Goal: Information Seeking & Learning: Learn about a topic

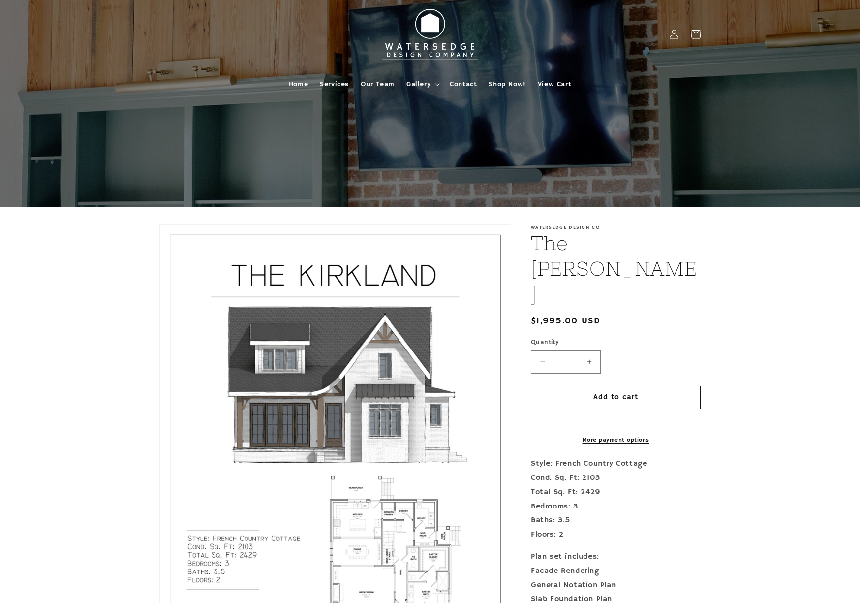
click at [428, 51] on img at bounding box center [430, 34] width 108 height 61
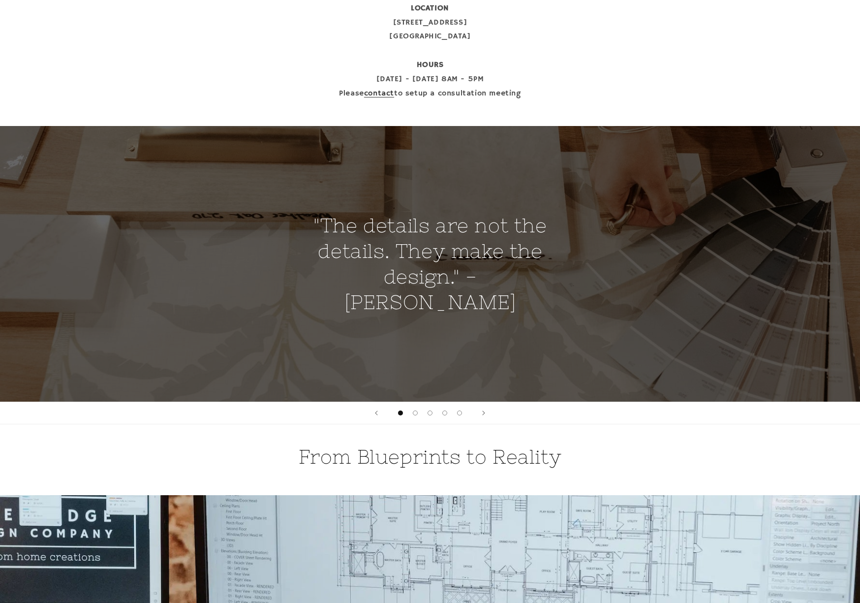
scroll to position [541, 0]
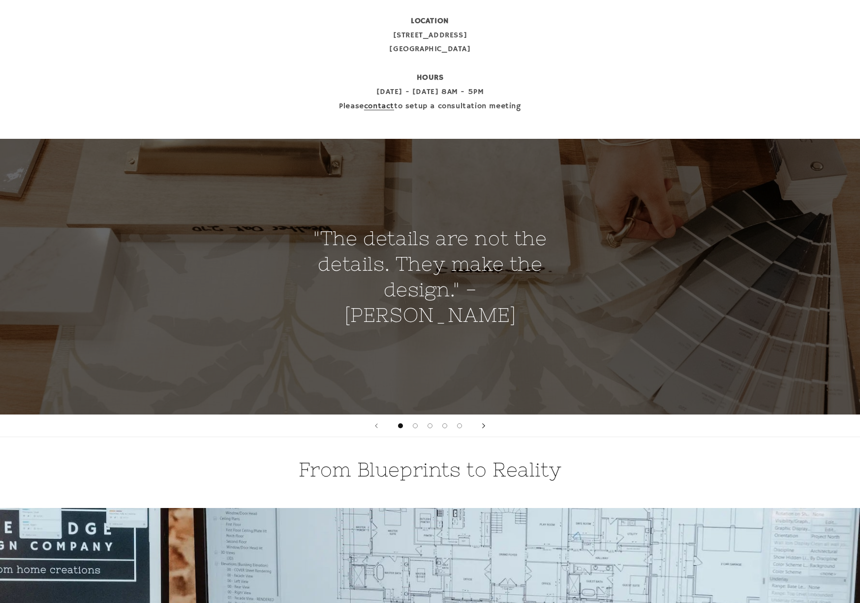
click at [486, 427] on button "Next slide" at bounding box center [484, 426] width 22 height 22
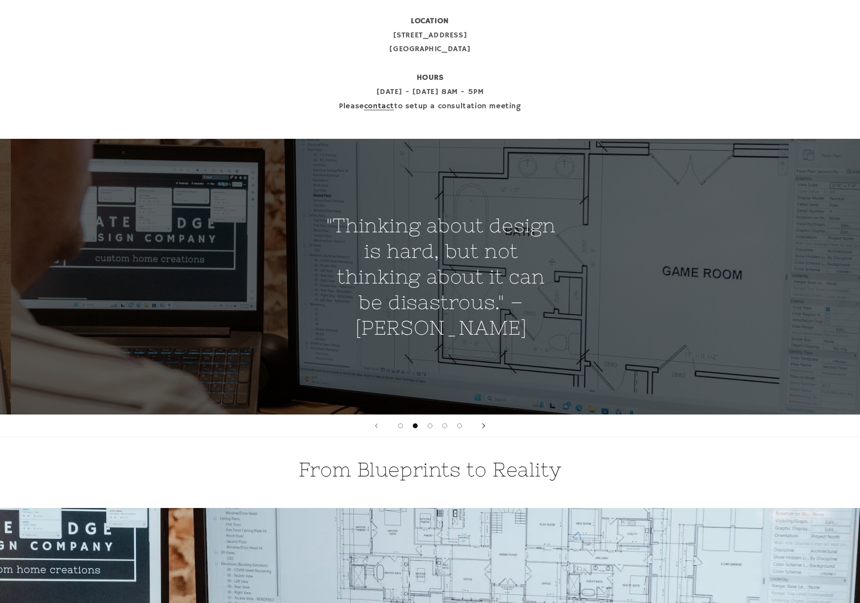
scroll to position [0, 860]
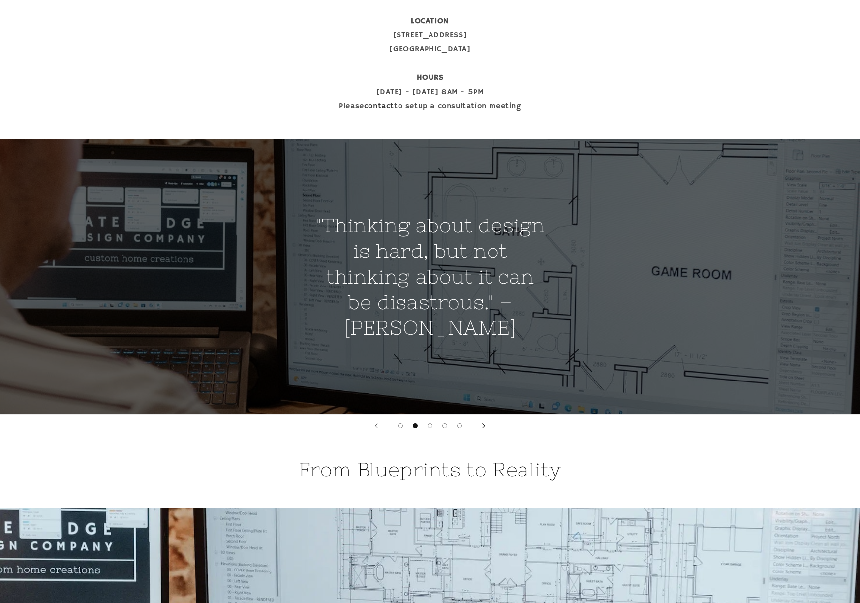
click at [482, 424] on icon "Next slide" at bounding box center [483, 425] width 3 height 5
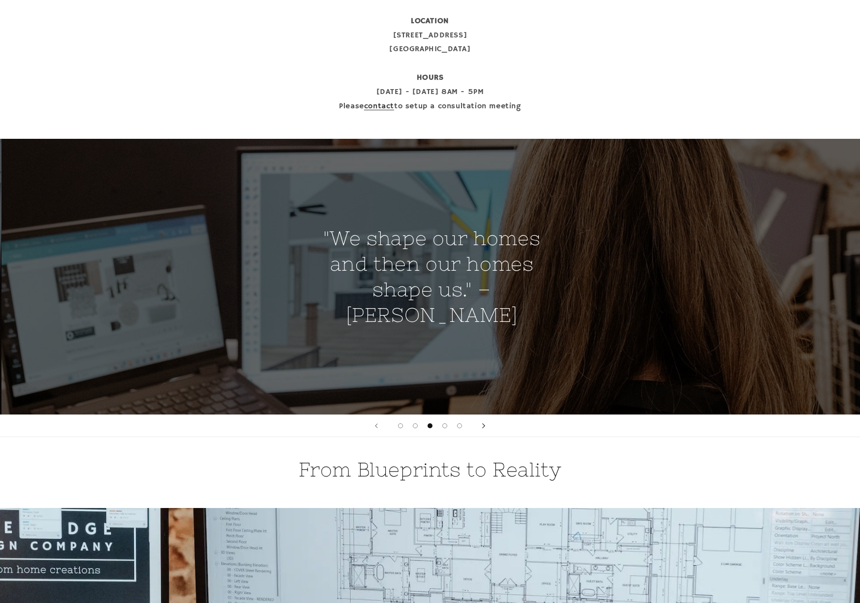
scroll to position [0, 1720]
click at [482, 424] on icon "Next slide" at bounding box center [483, 425] width 3 height 5
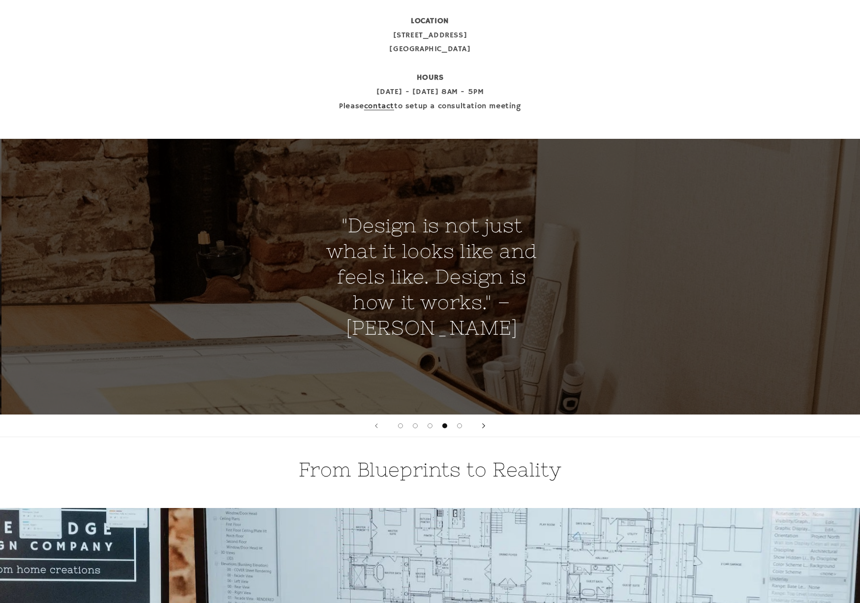
scroll to position [0, 2580]
click at [485, 425] on icon "Next slide" at bounding box center [483, 425] width 3 height 5
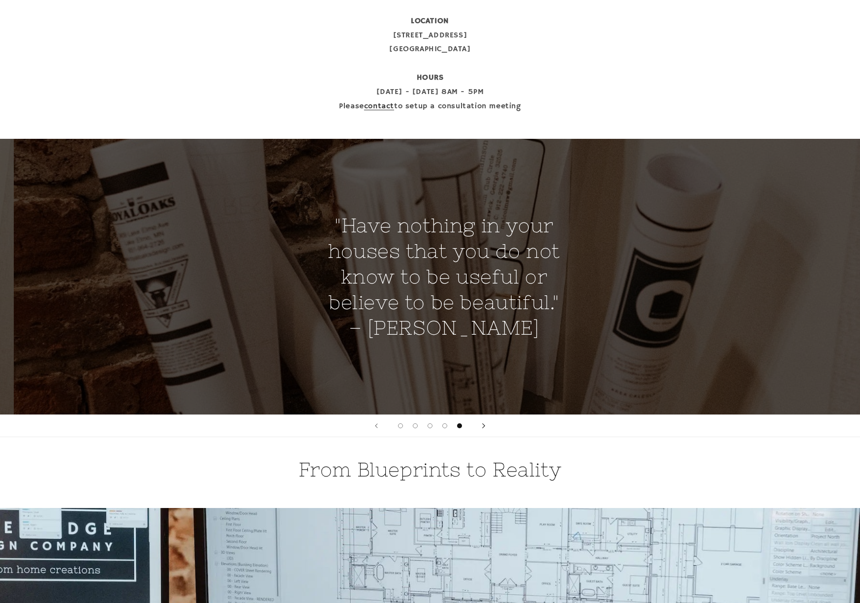
scroll to position [0, 3441]
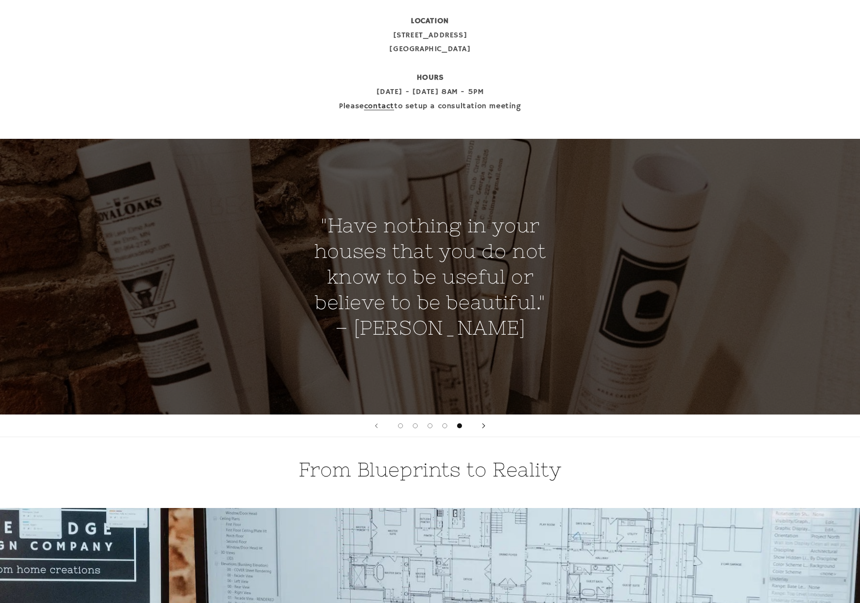
click at [485, 425] on icon "Next slide" at bounding box center [483, 425] width 3 height 5
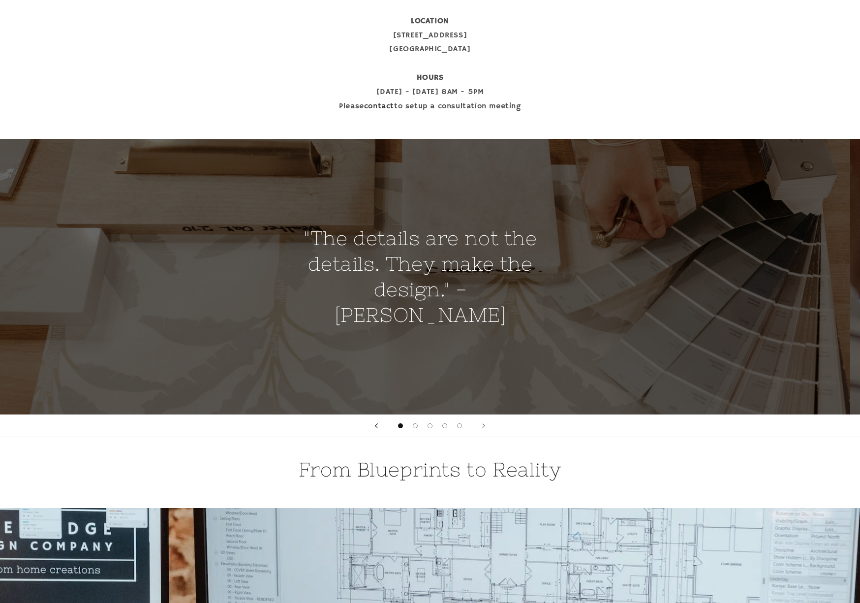
scroll to position [0, 0]
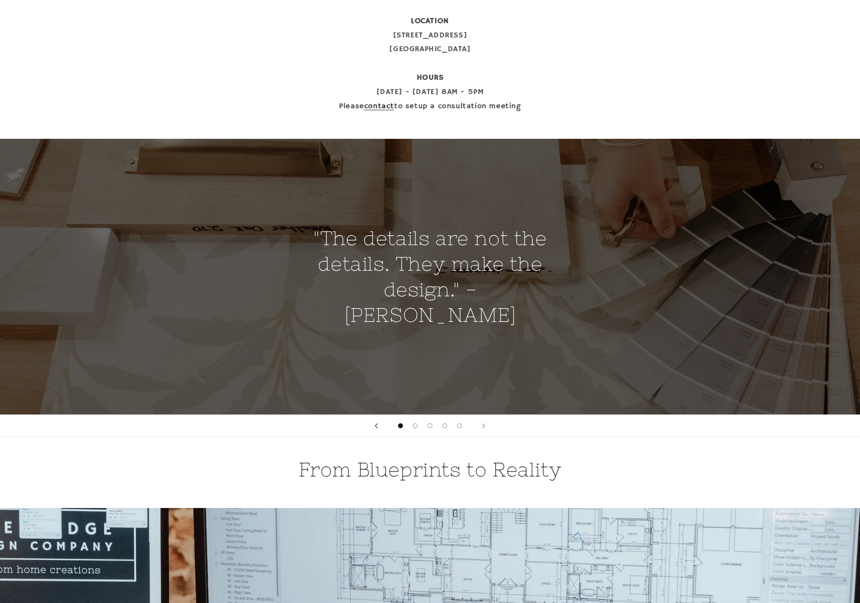
click at [375, 425] on icon "Previous slide" at bounding box center [376, 425] width 3 height 5
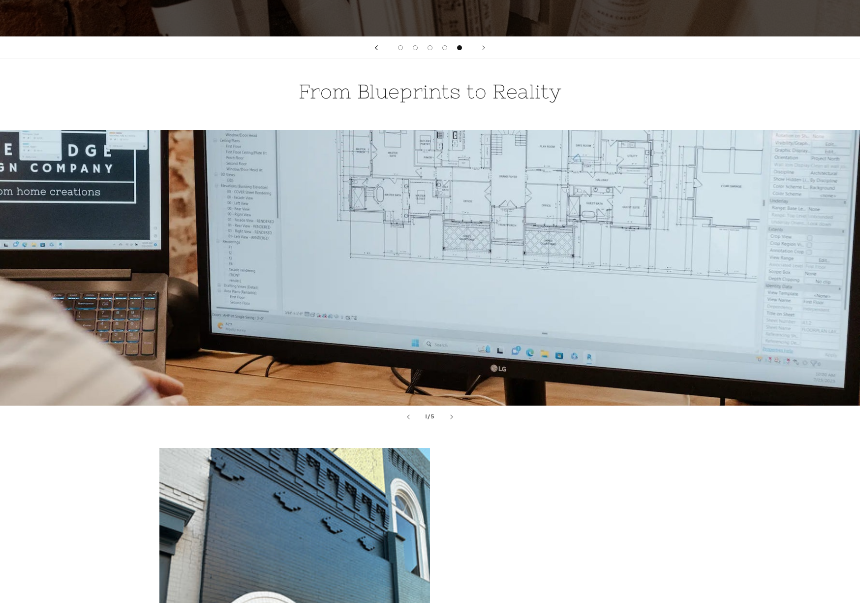
scroll to position [935, 0]
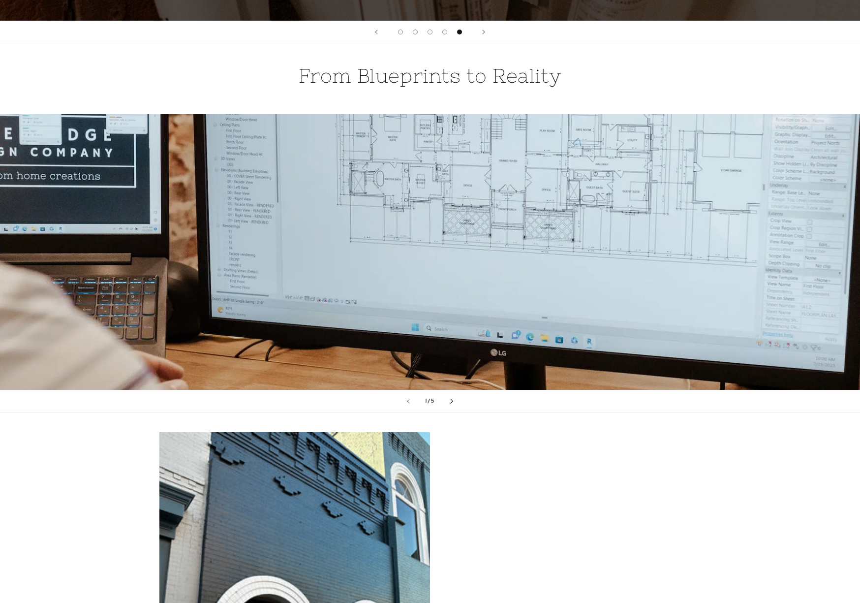
click at [453, 399] on icon "Next slide" at bounding box center [451, 401] width 3 height 5
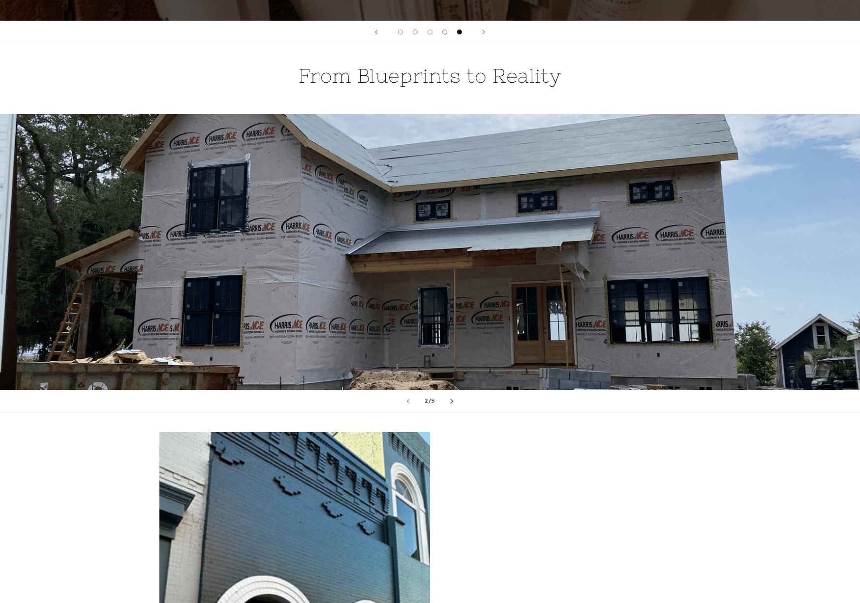
scroll to position [0, 860]
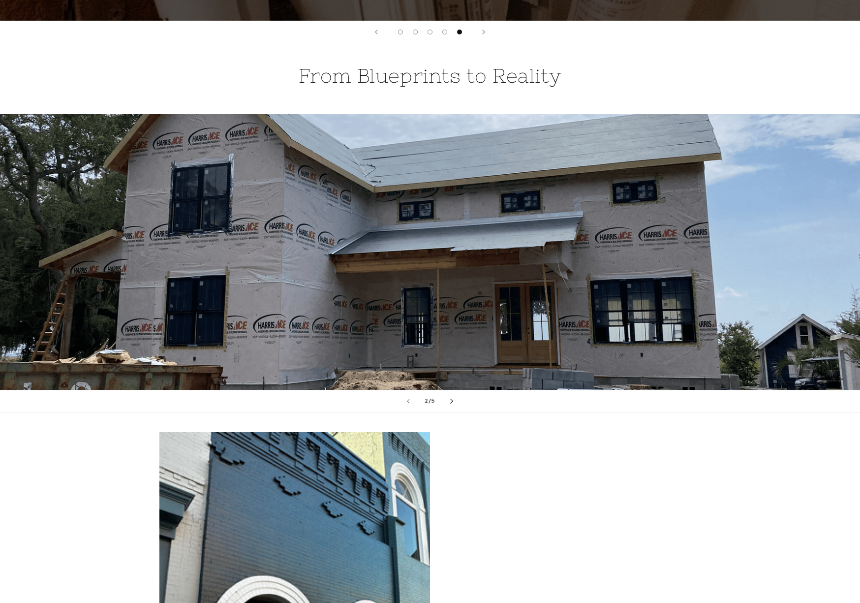
click at [451, 401] on icon "Next slide" at bounding box center [451, 401] width 3 height 5
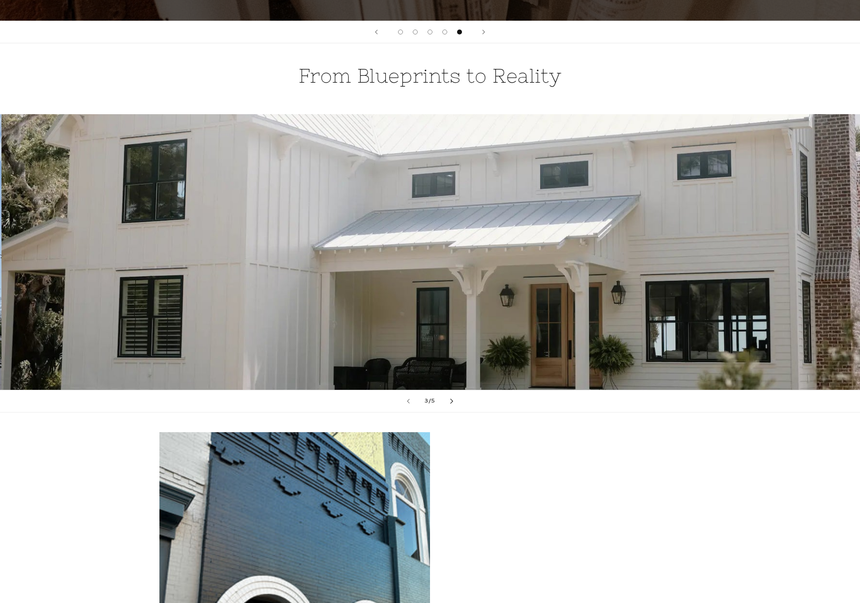
scroll to position [0, 1720]
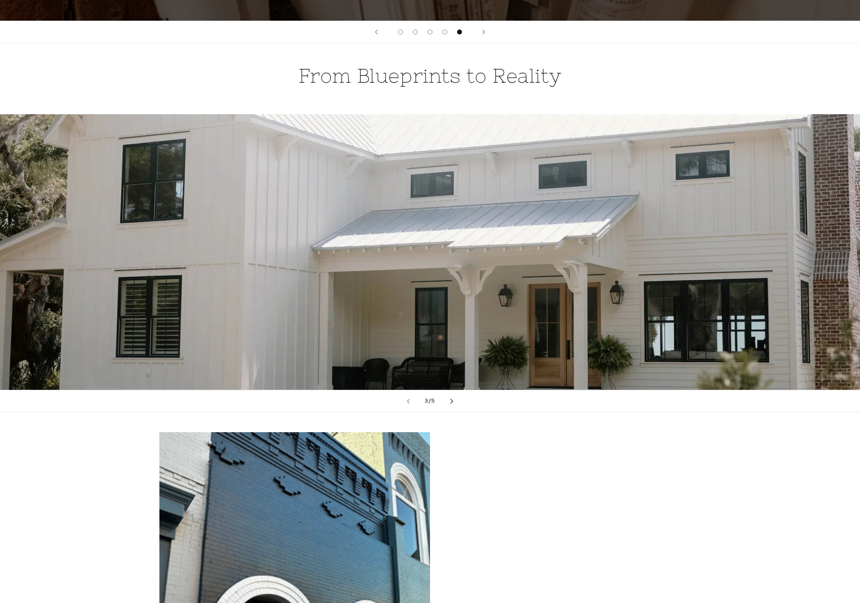
click at [452, 400] on icon "Next slide" at bounding box center [451, 401] width 3 height 5
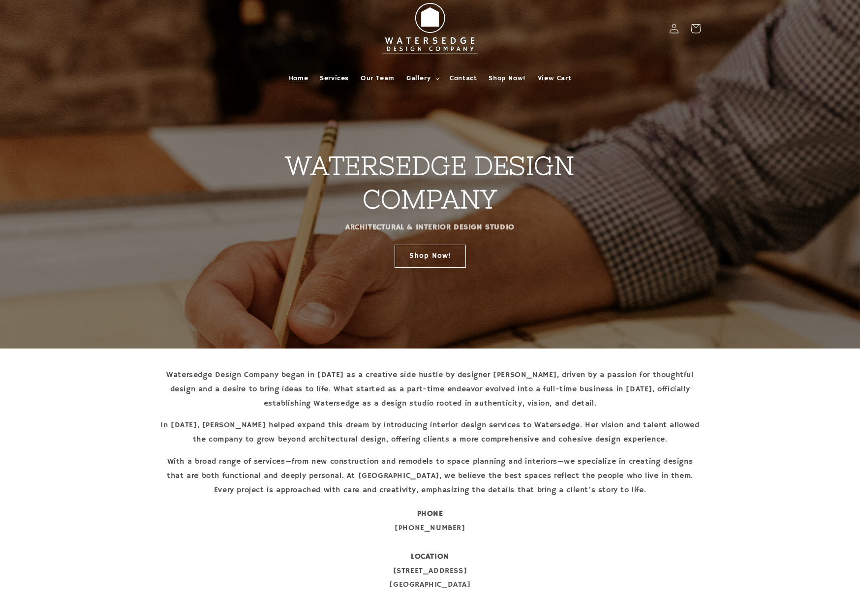
scroll to position [0, 0]
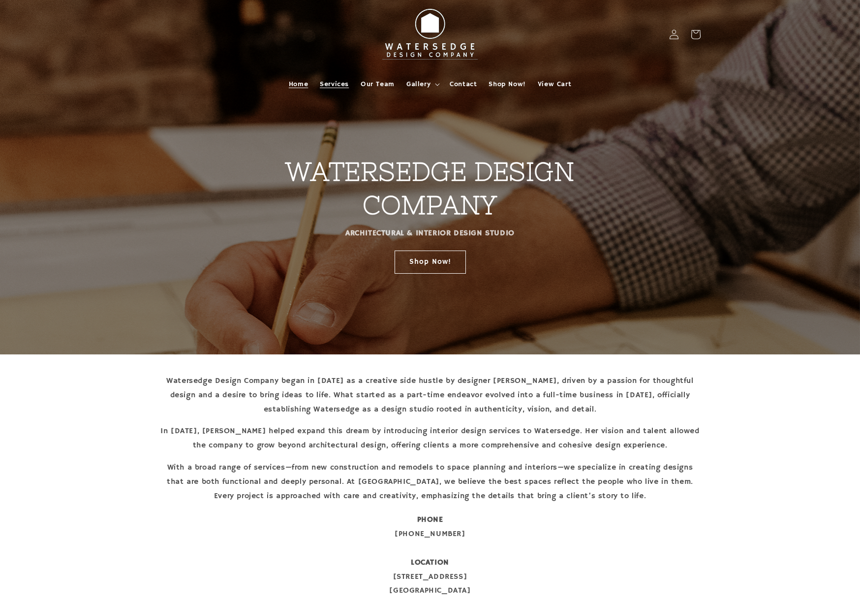
click at [339, 85] on span "Services" at bounding box center [334, 84] width 29 height 9
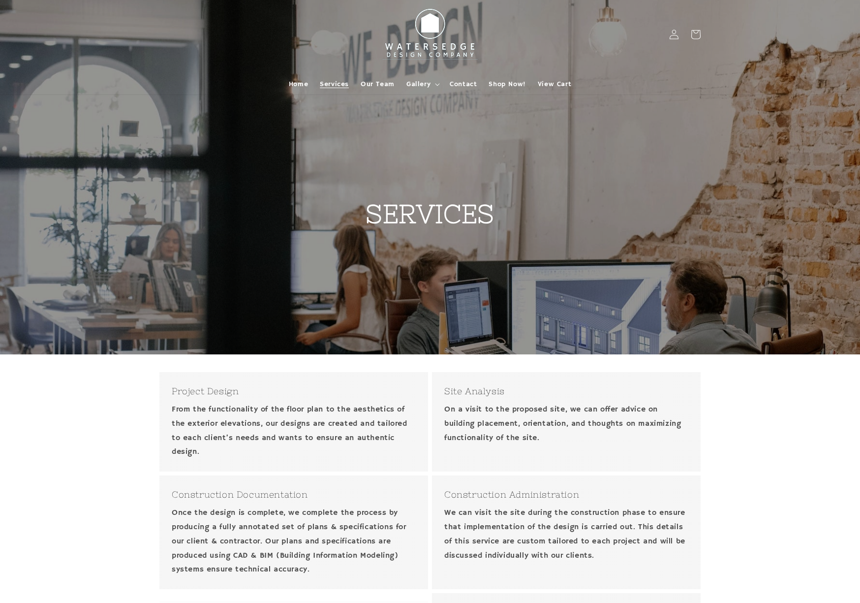
drag, startPoint x: 358, startPoint y: 425, endPoint x: 228, endPoint y: 390, distance: 134.5
click at [358, 425] on p "From the functionality of the floor plan to the aesthetics of the exterior elev…" at bounding box center [294, 431] width 244 height 57
click at [437, 83] on icon at bounding box center [437, 84] width 5 height 3
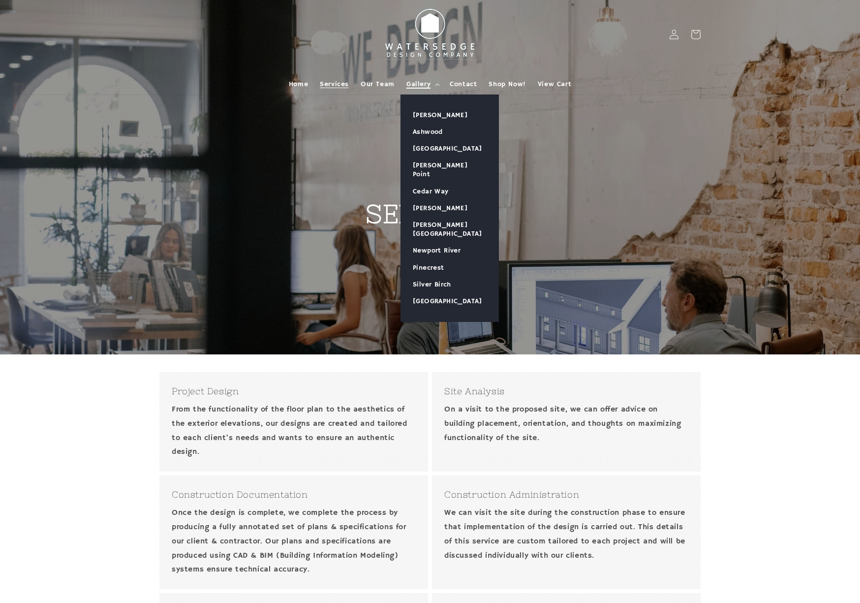
click at [423, 83] on span "Gallery" at bounding box center [418, 84] width 24 height 9
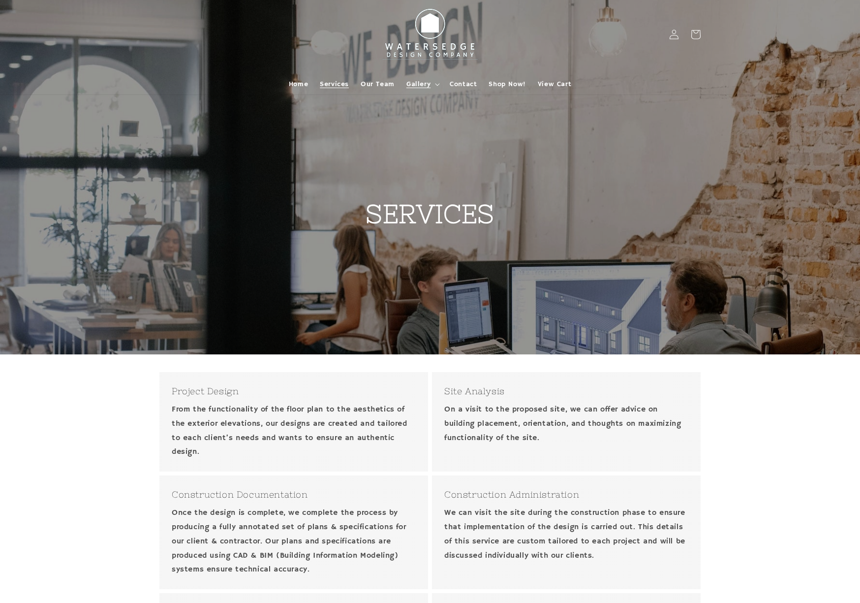
click at [419, 85] on span "Gallery" at bounding box center [418, 84] width 24 height 9
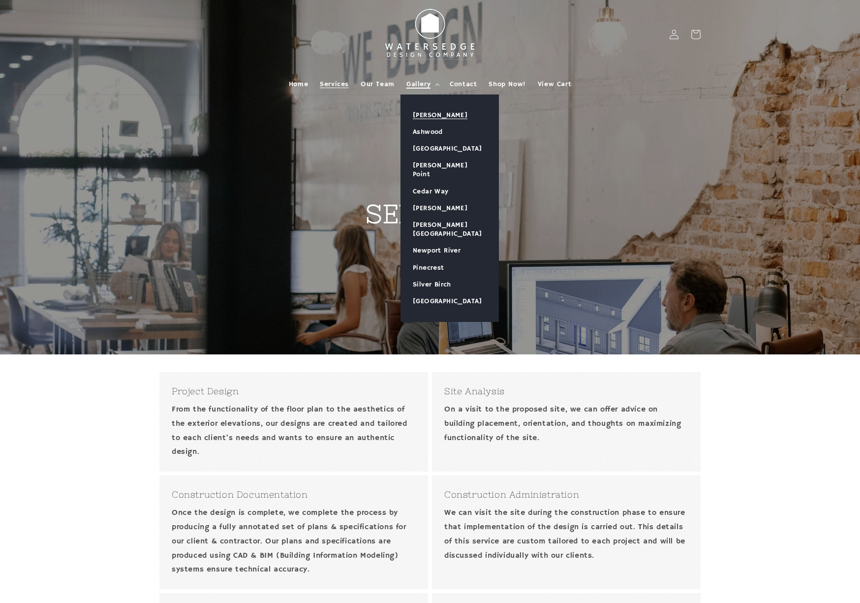
click at [424, 107] on link "[PERSON_NAME]" at bounding box center [449, 115] width 97 height 17
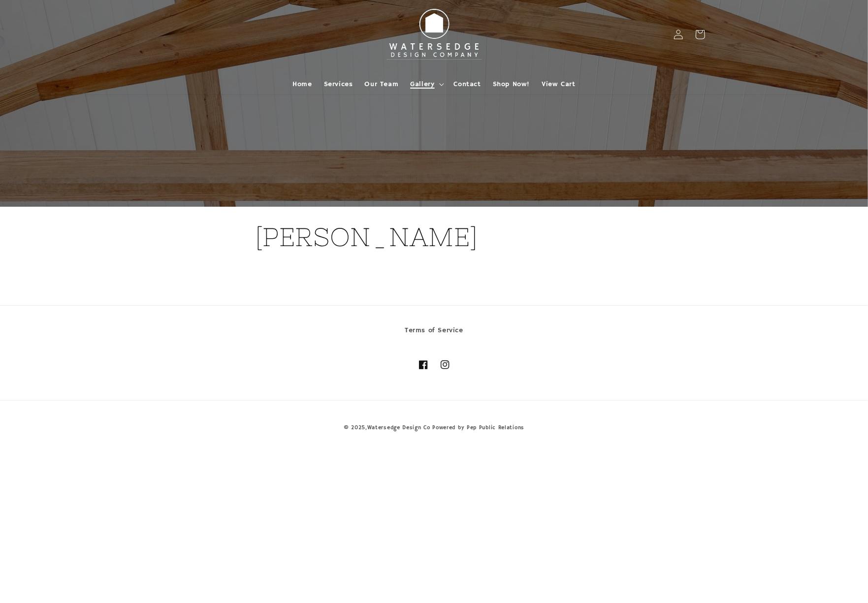
click at [444, 82] on summary "Gallery" at bounding box center [425, 84] width 43 height 21
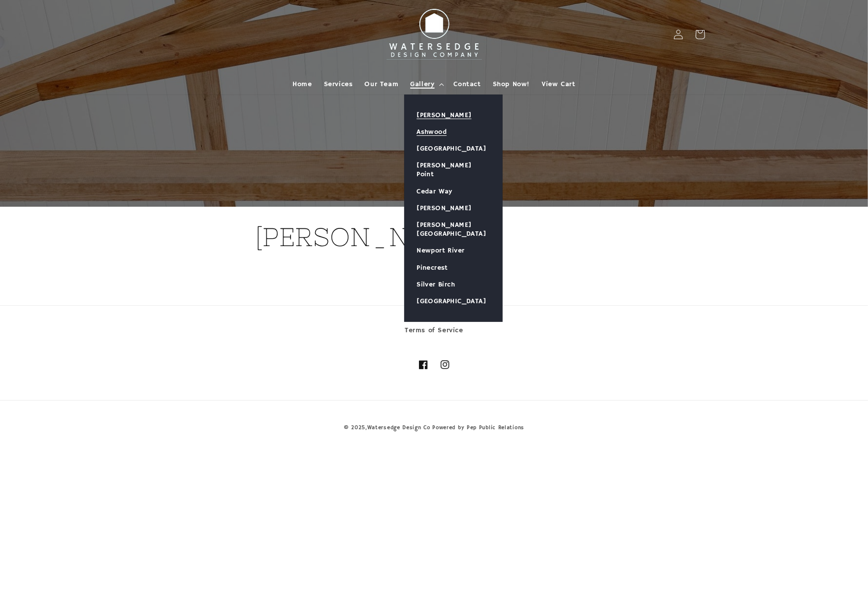
click at [430, 132] on link "Ashwood" at bounding box center [452, 132] width 97 height 17
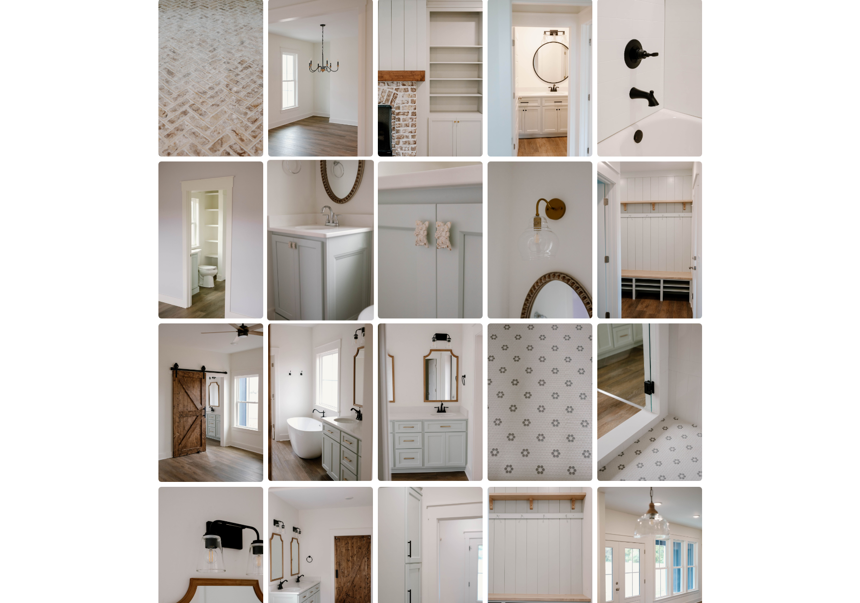
scroll to position [1181, 0]
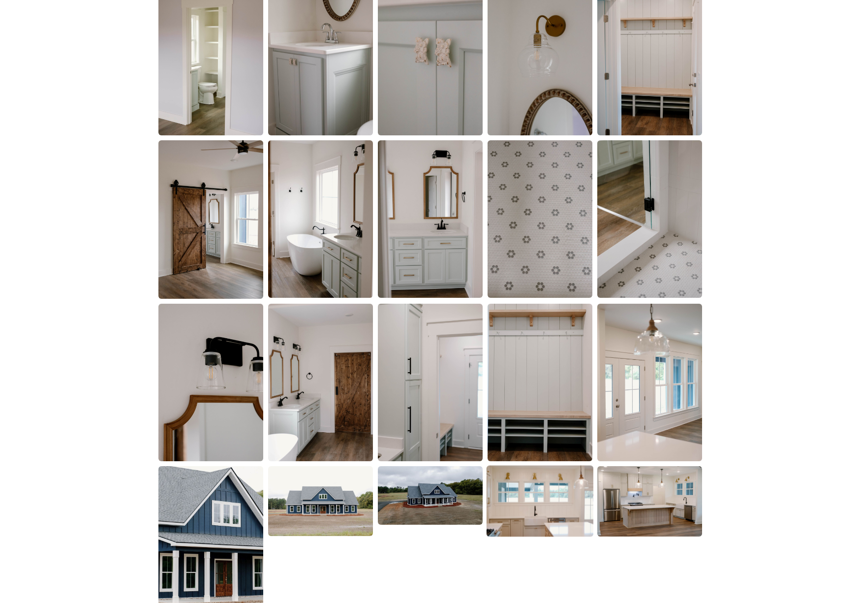
click at [554, 499] on img at bounding box center [539, 500] width 107 height 71
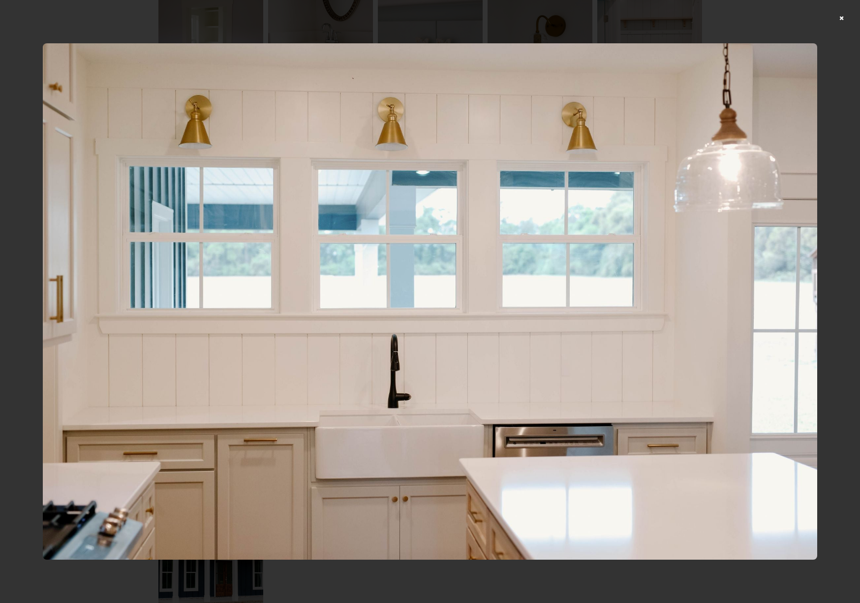
click at [850, 19] on div at bounding box center [430, 301] width 860 height 603
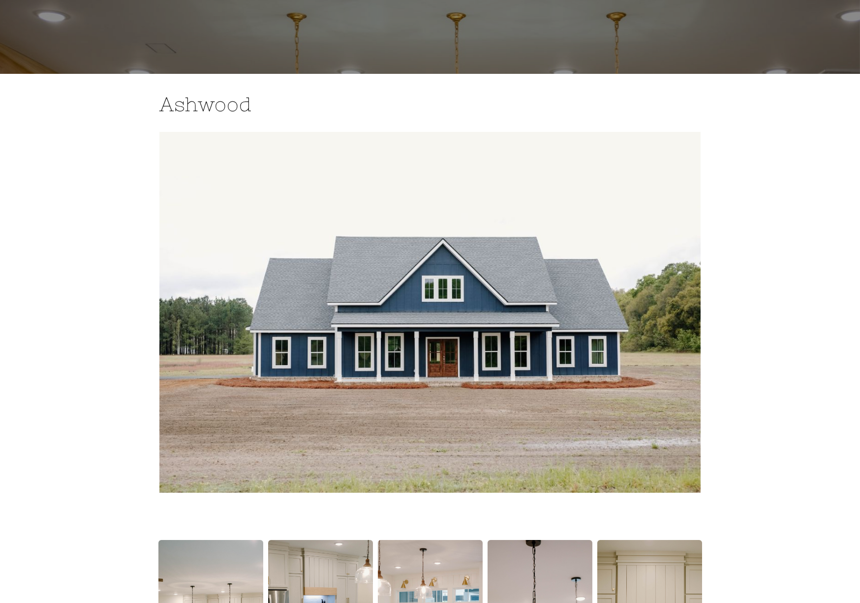
scroll to position [0, 0]
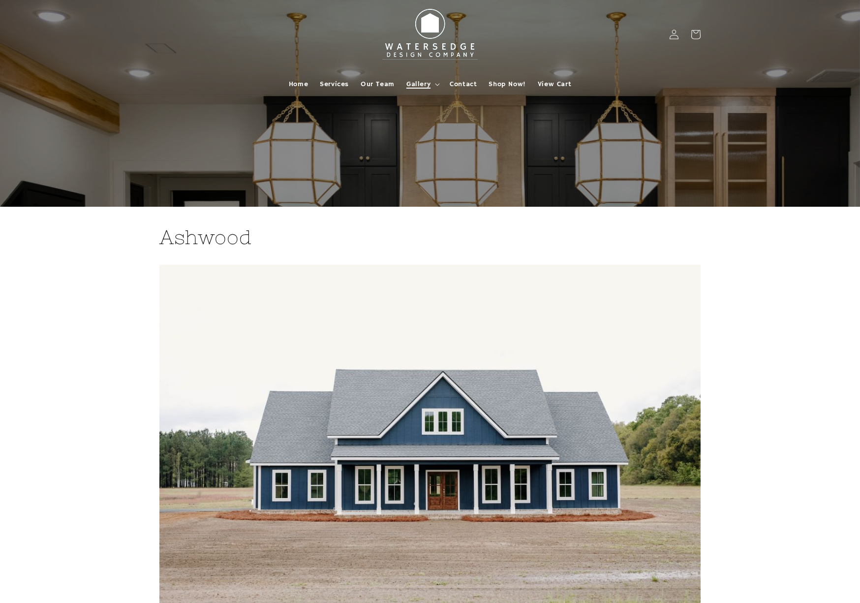
click at [437, 83] on icon at bounding box center [437, 84] width 5 height 3
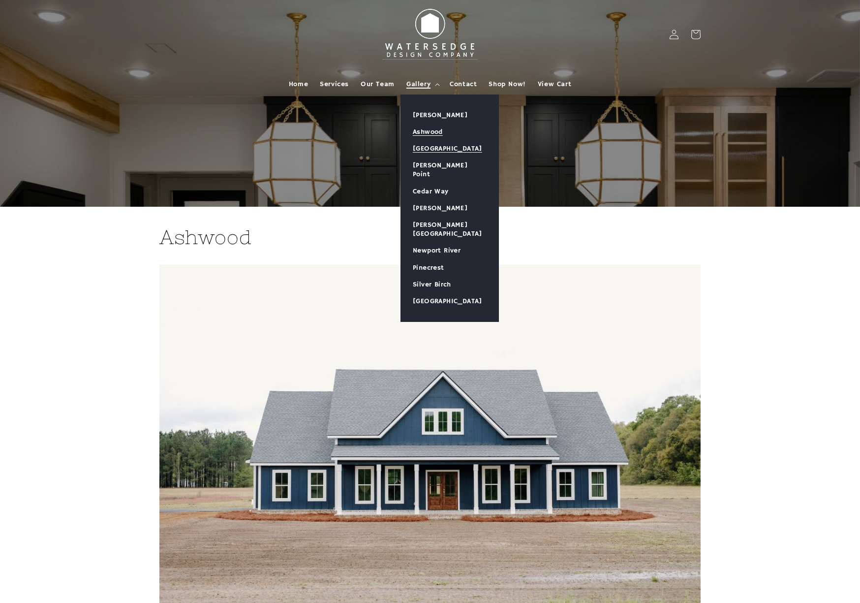
click at [435, 151] on link "[GEOGRAPHIC_DATA]" at bounding box center [449, 148] width 97 height 17
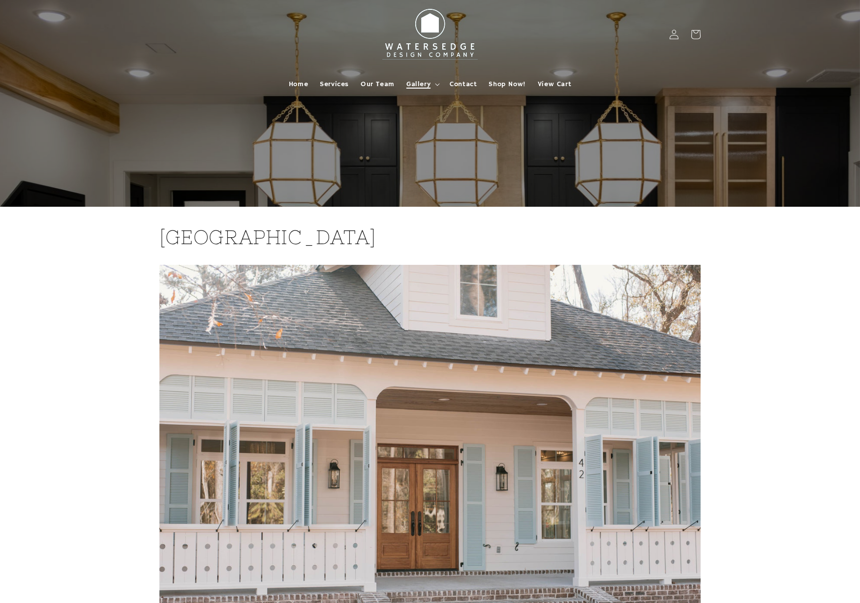
click at [437, 84] on icon at bounding box center [437, 84] width 5 height 3
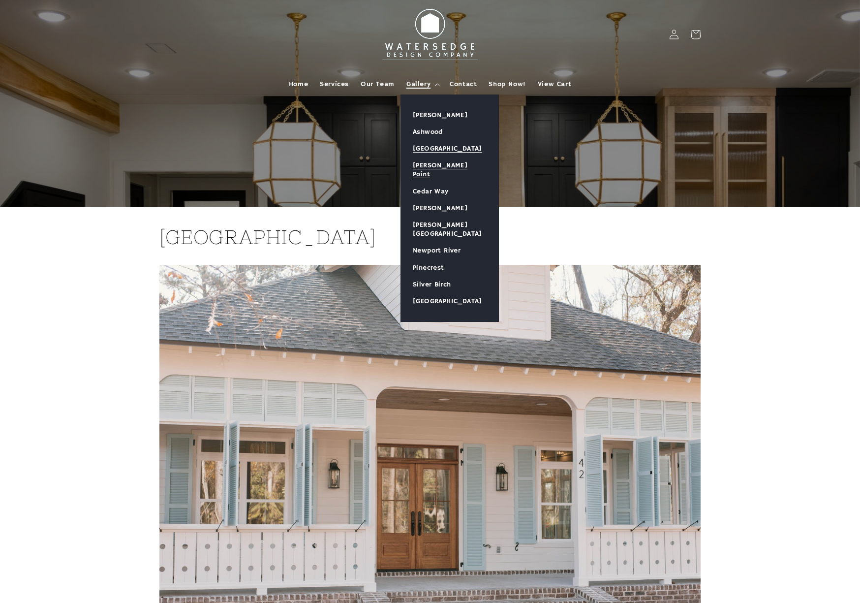
click at [429, 164] on link "[PERSON_NAME] Point" at bounding box center [449, 170] width 97 height 26
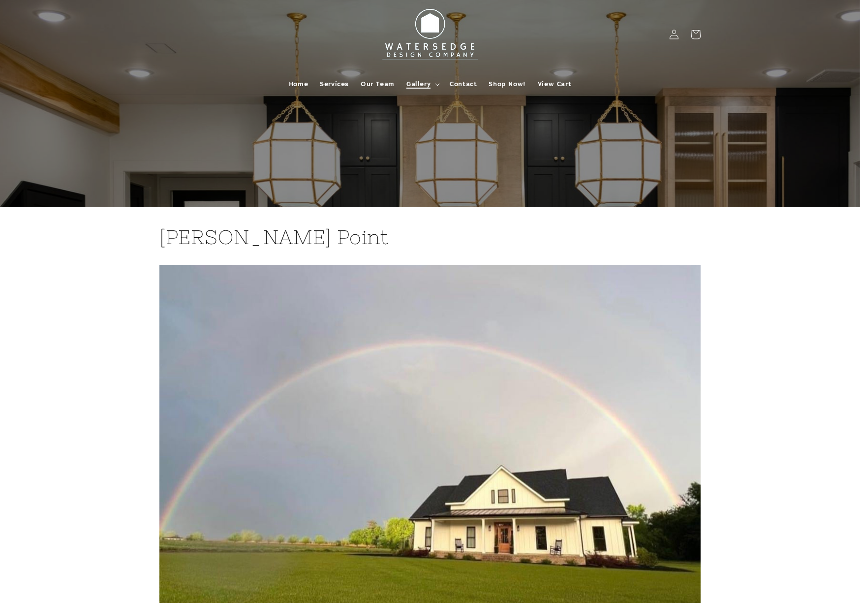
click at [437, 83] on icon at bounding box center [437, 84] width 5 height 3
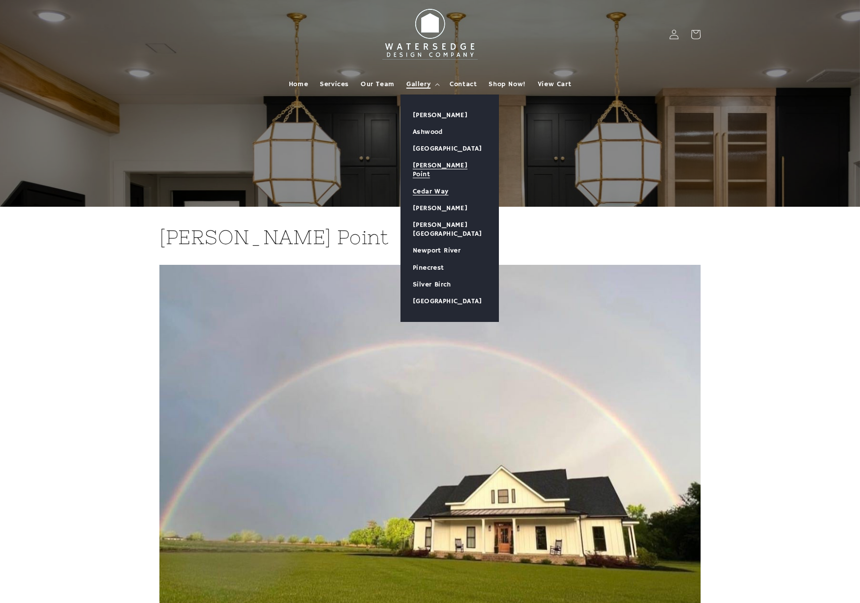
click at [422, 184] on link "Cedar Way" at bounding box center [449, 191] width 97 height 17
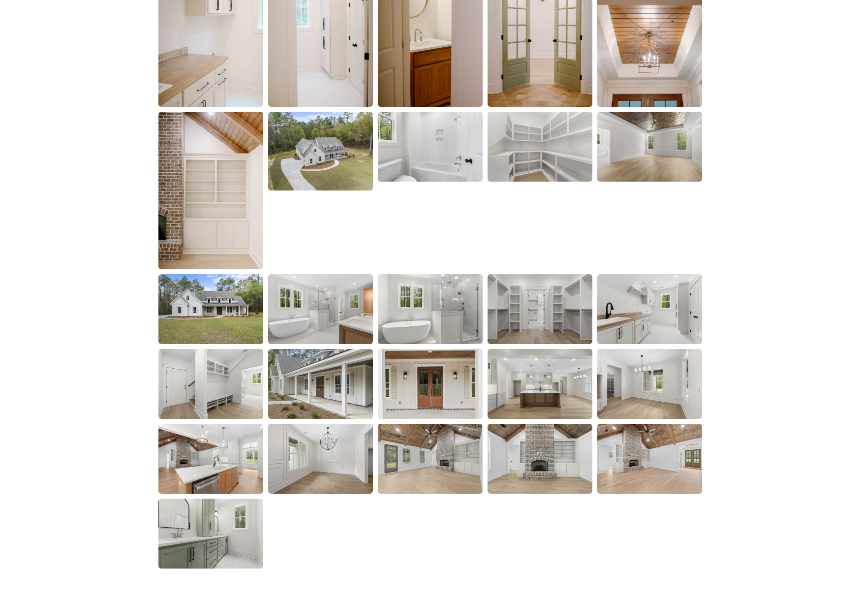
scroll to position [1329, 0]
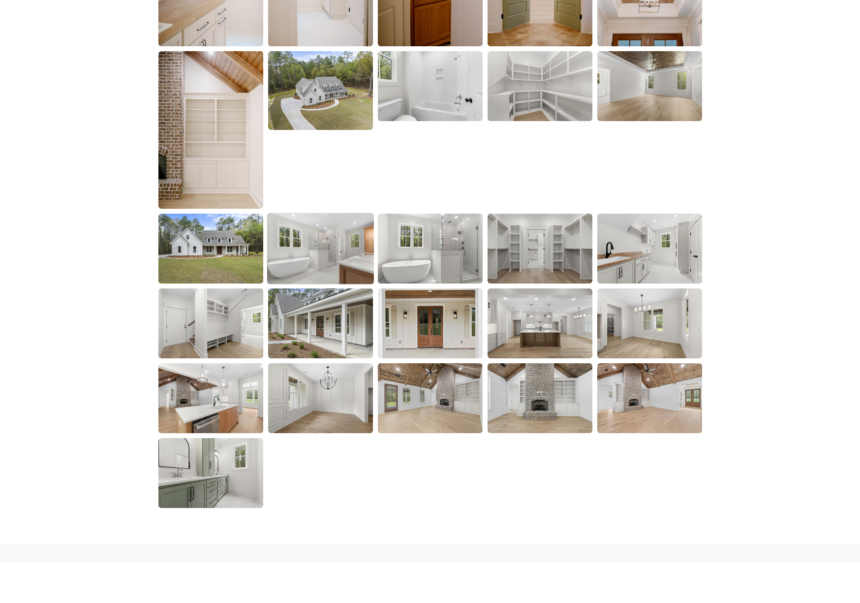
click at [343, 247] on img at bounding box center [320, 248] width 107 height 71
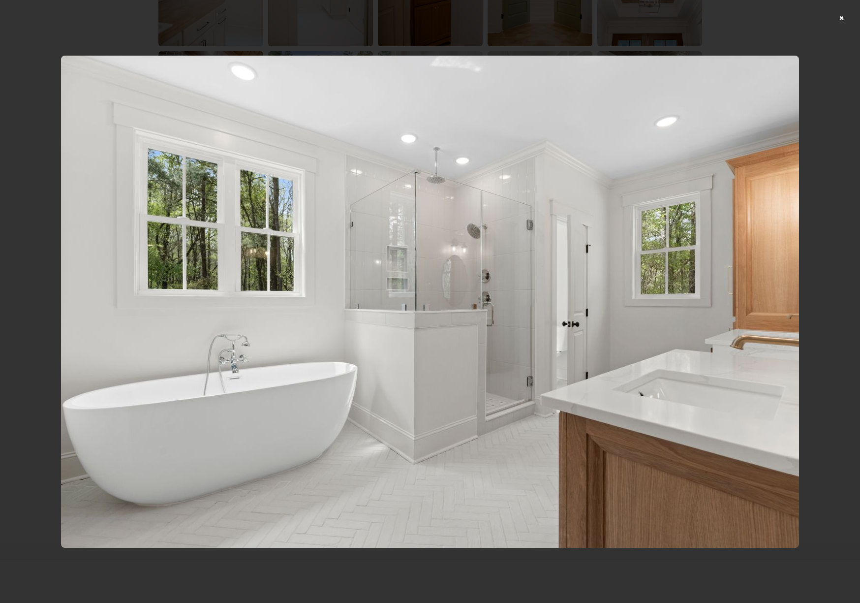
click at [849, 18] on div at bounding box center [430, 301] width 860 height 603
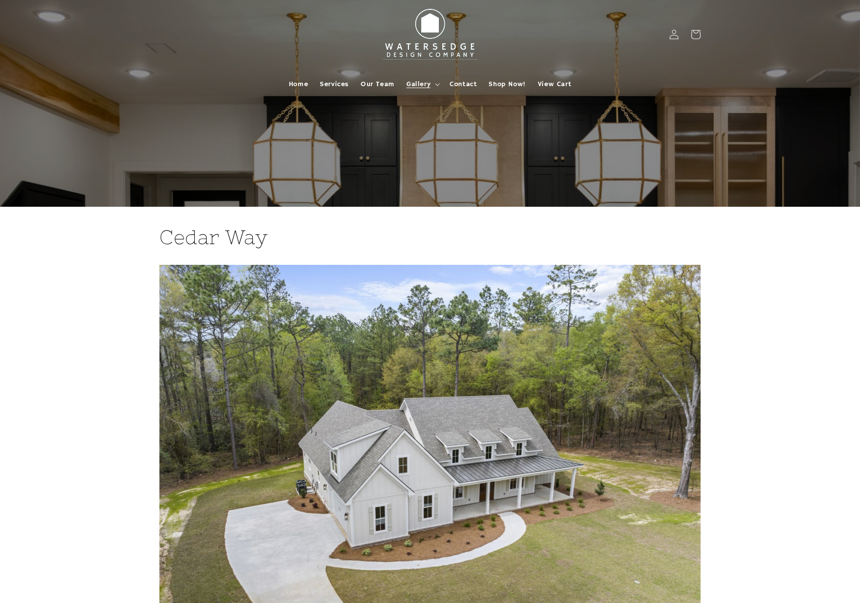
scroll to position [0, 0]
click at [437, 82] on summary "Gallery" at bounding box center [422, 84] width 43 height 21
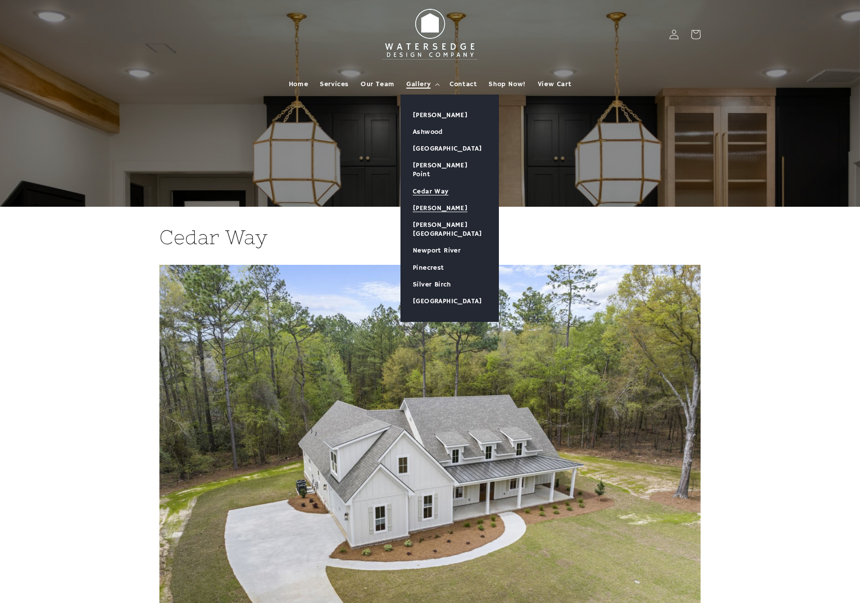
click at [433, 200] on link "[PERSON_NAME]" at bounding box center [449, 208] width 97 height 17
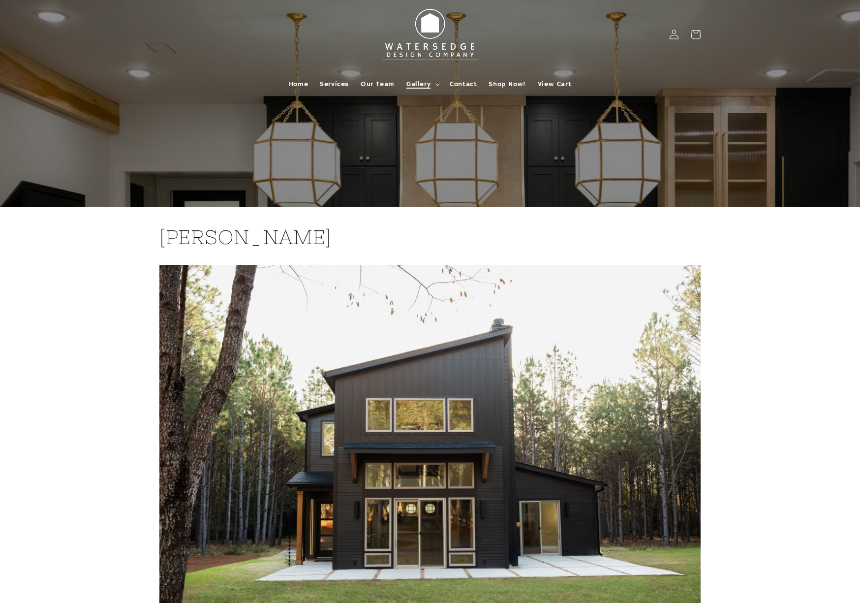
click at [436, 85] on icon at bounding box center [437, 84] width 5 height 3
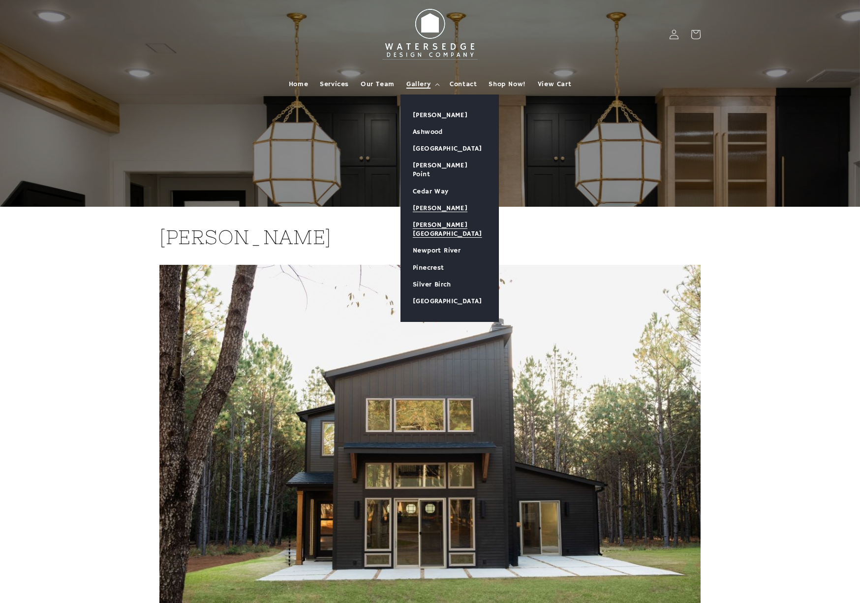
click at [431, 217] on link "[PERSON_NAME][GEOGRAPHIC_DATA]" at bounding box center [449, 230] width 97 height 26
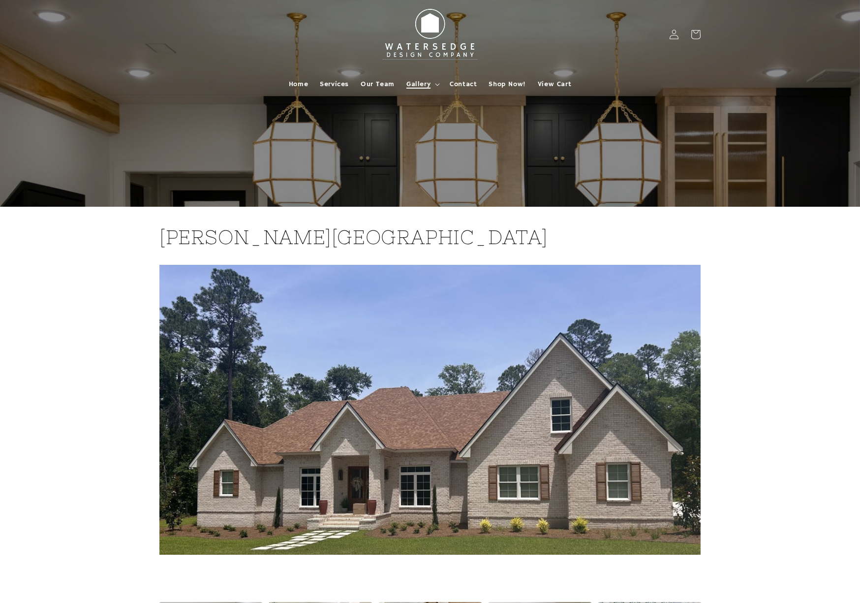
click at [436, 84] on icon at bounding box center [437, 84] width 4 height 2
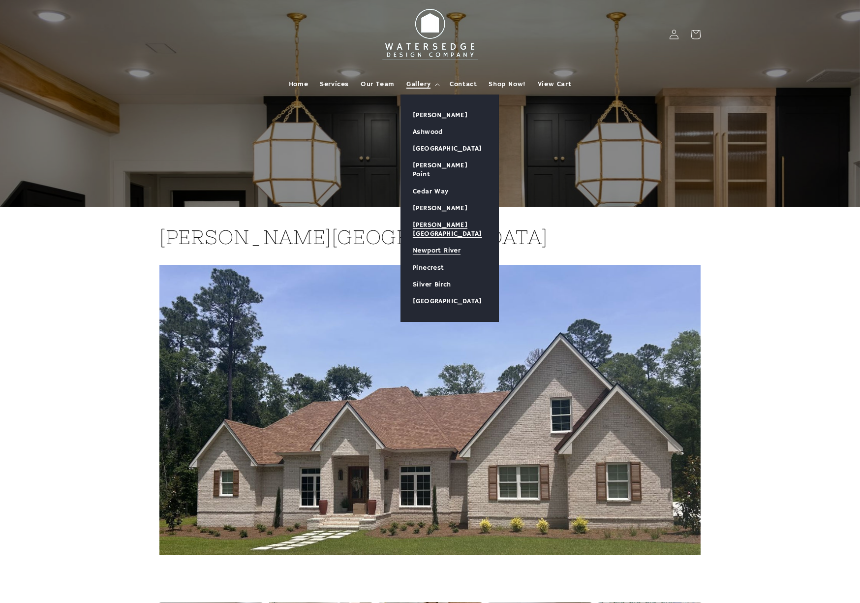
click at [434, 242] on link "Newport River" at bounding box center [449, 250] width 97 height 17
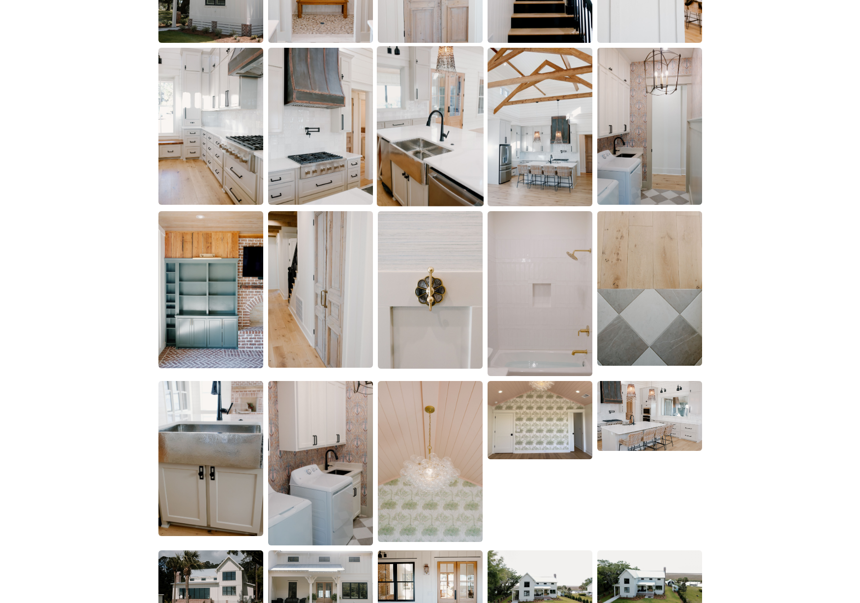
scroll to position [1525, 0]
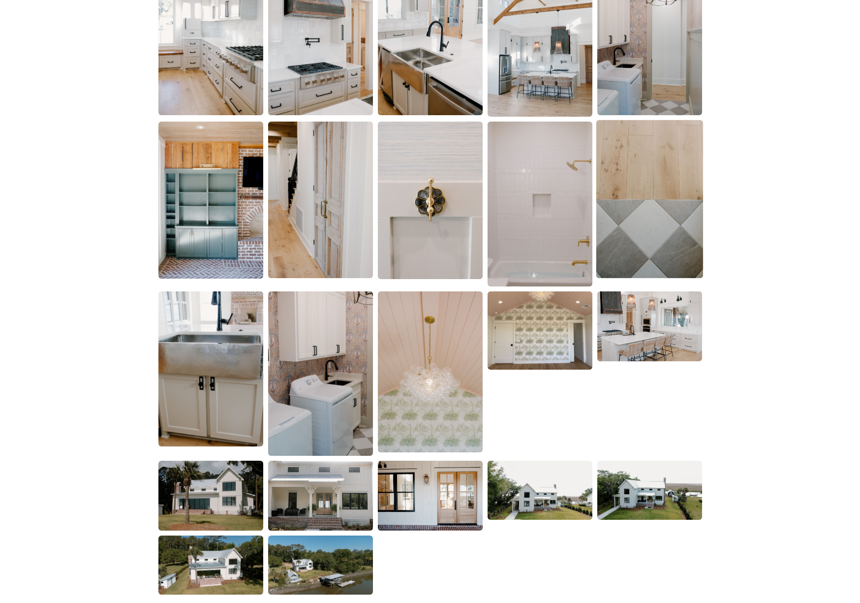
click at [663, 215] on img at bounding box center [649, 199] width 107 height 158
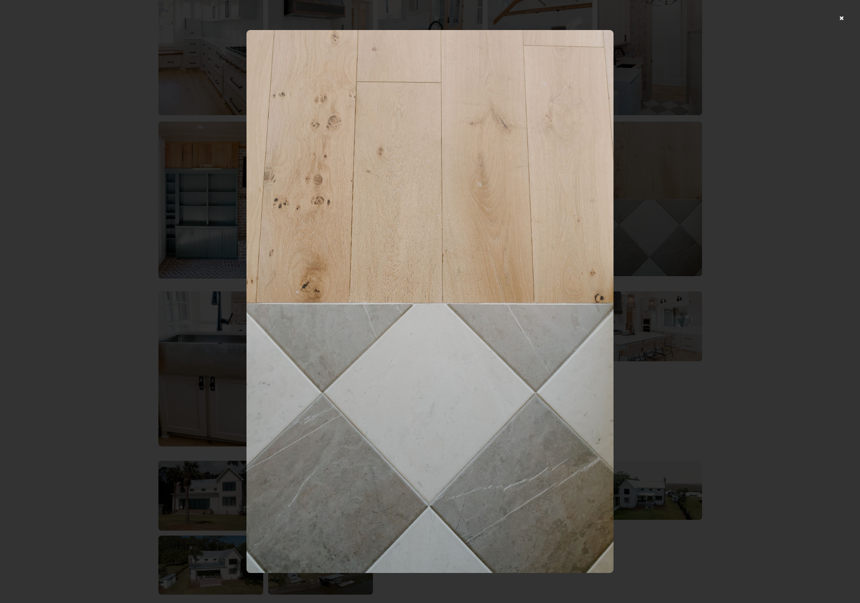
click at [851, 20] on div at bounding box center [430, 301] width 860 height 603
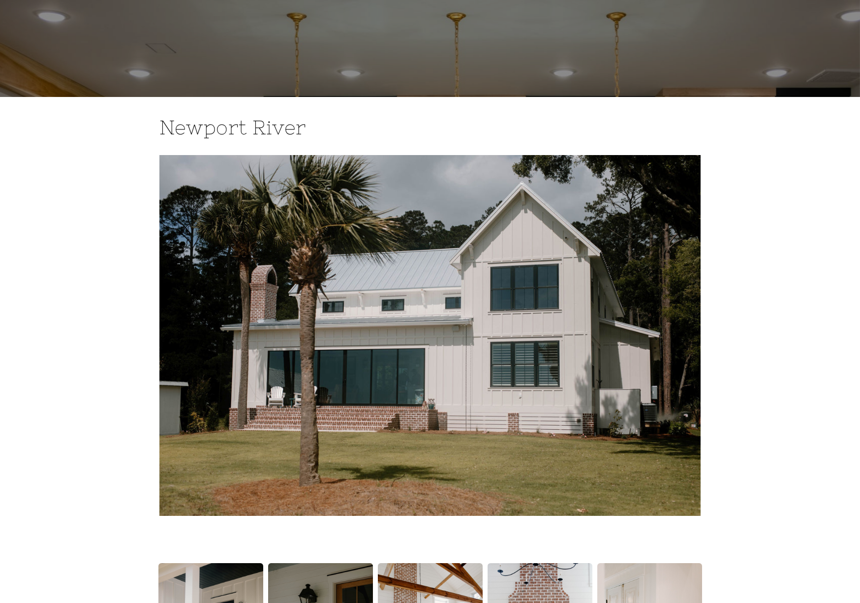
scroll to position [42, 0]
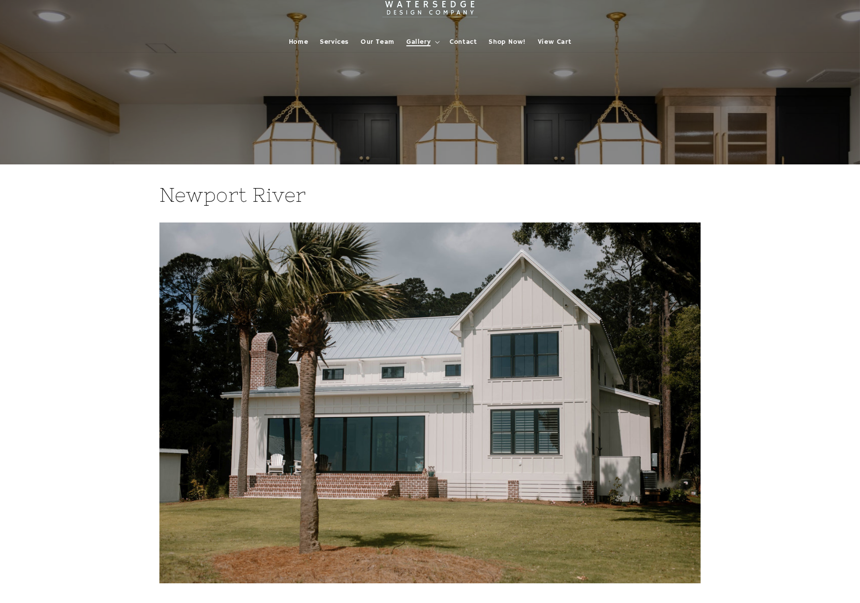
click at [437, 42] on icon at bounding box center [437, 42] width 5 height 3
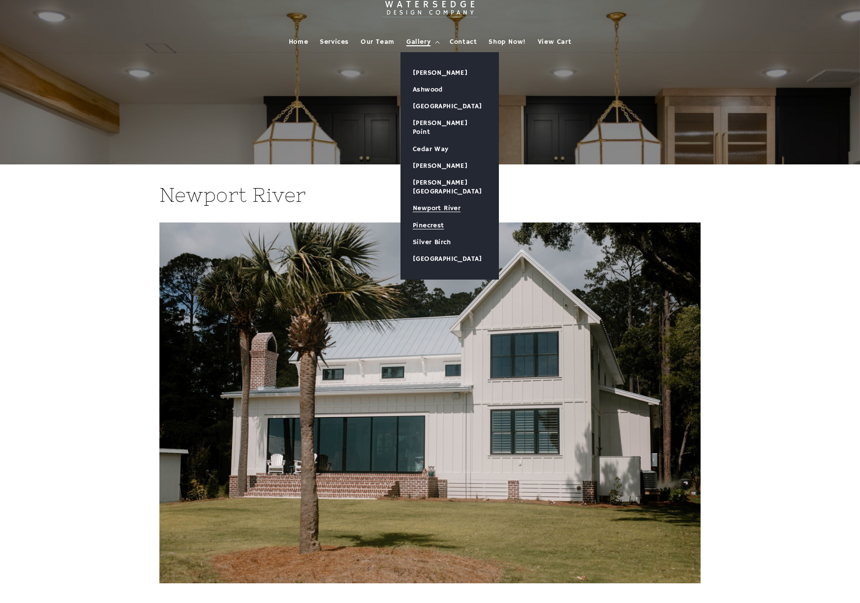
click at [431, 217] on link "Pinecrest" at bounding box center [449, 225] width 97 height 17
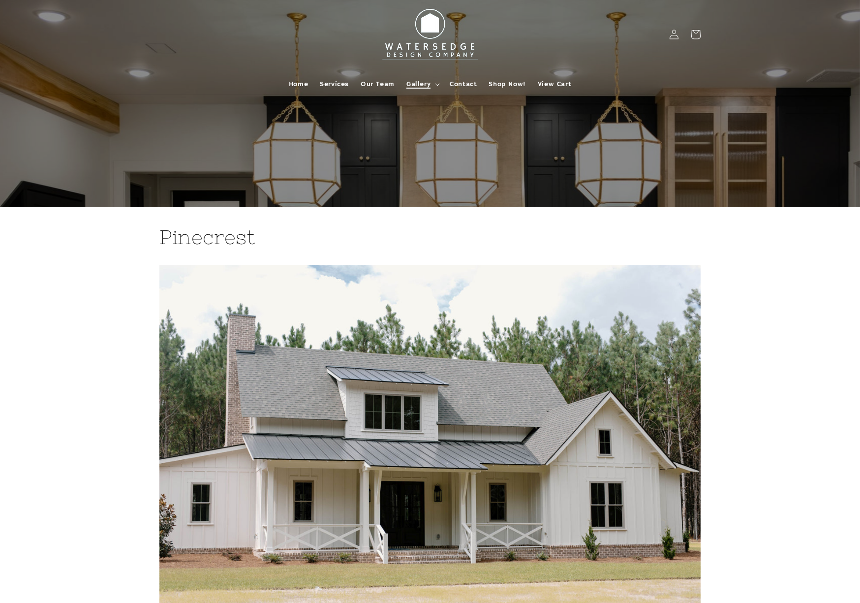
click at [439, 83] on icon at bounding box center [437, 84] width 5 height 3
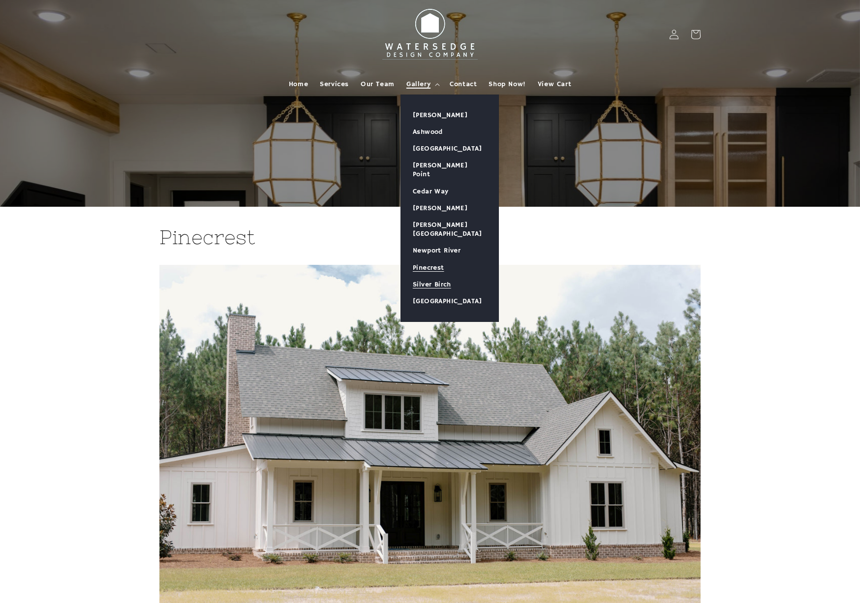
click at [428, 276] on link "Silver Birch" at bounding box center [449, 284] width 97 height 17
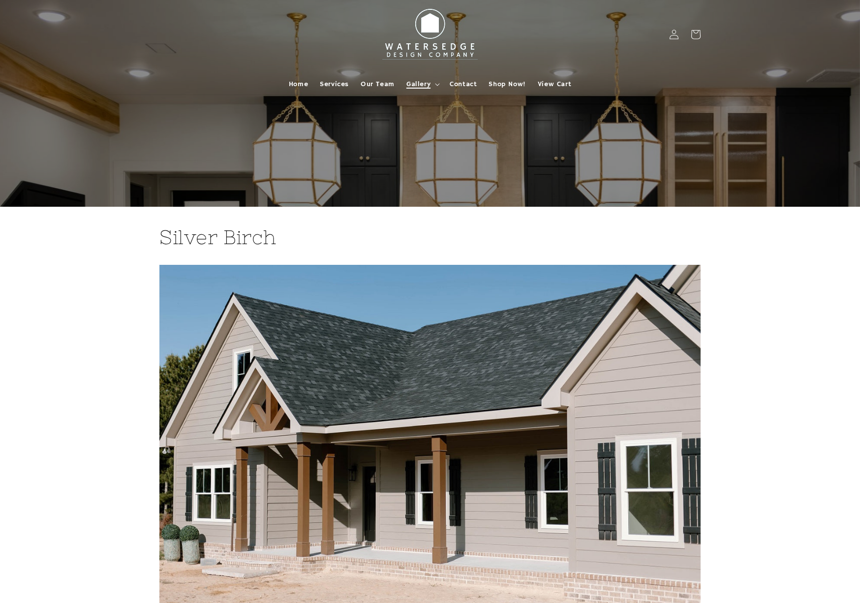
click at [438, 82] on summary "Gallery" at bounding box center [422, 84] width 43 height 21
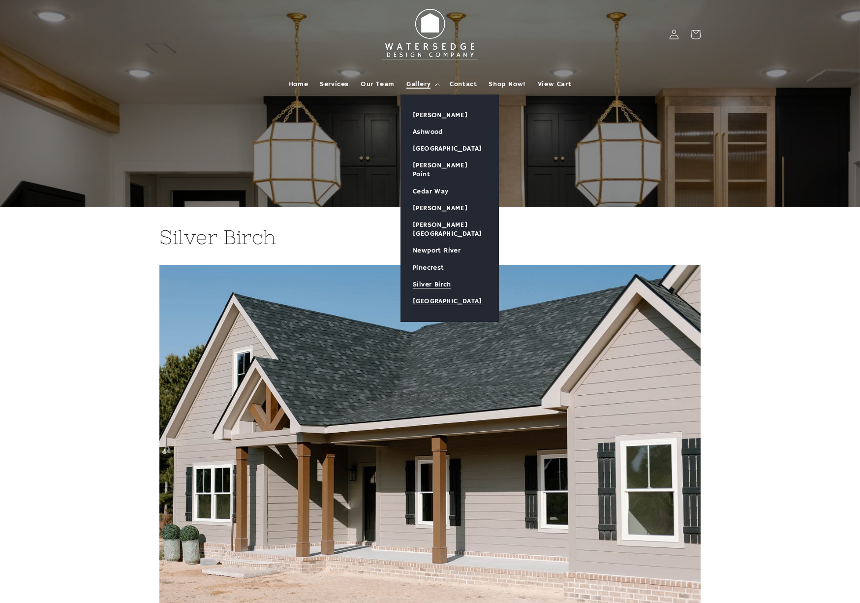
click at [427, 293] on link "[GEOGRAPHIC_DATA]" at bounding box center [449, 301] width 97 height 17
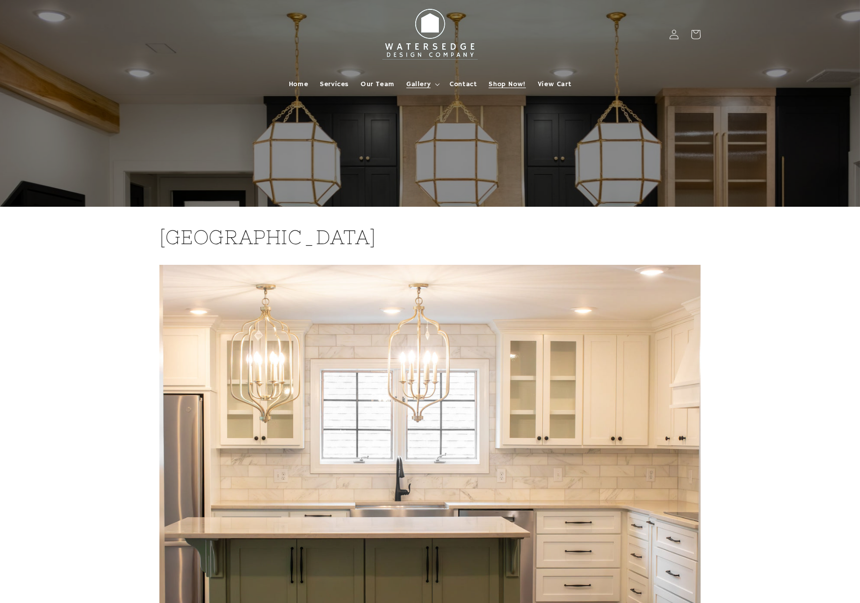
click at [503, 81] on span "Shop Now!" at bounding box center [507, 84] width 37 height 9
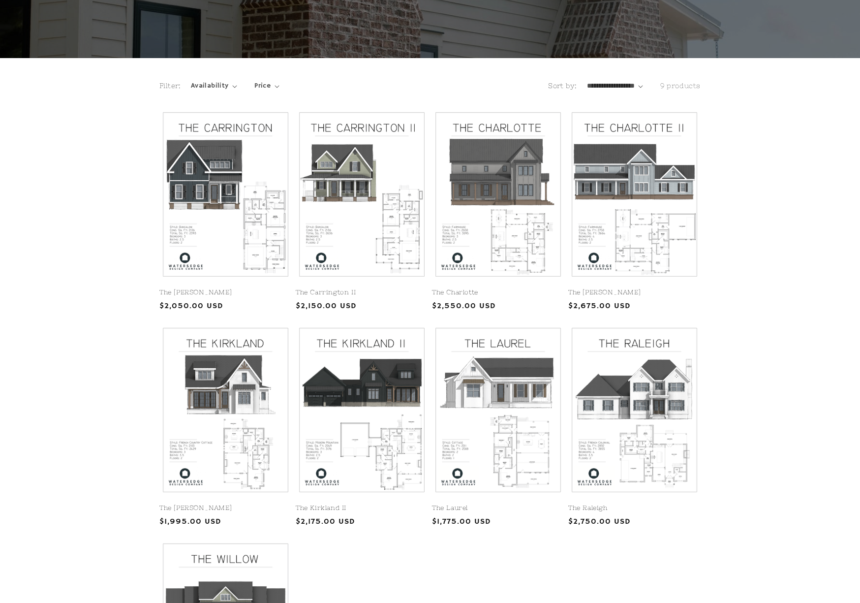
scroll to position [148, 0]
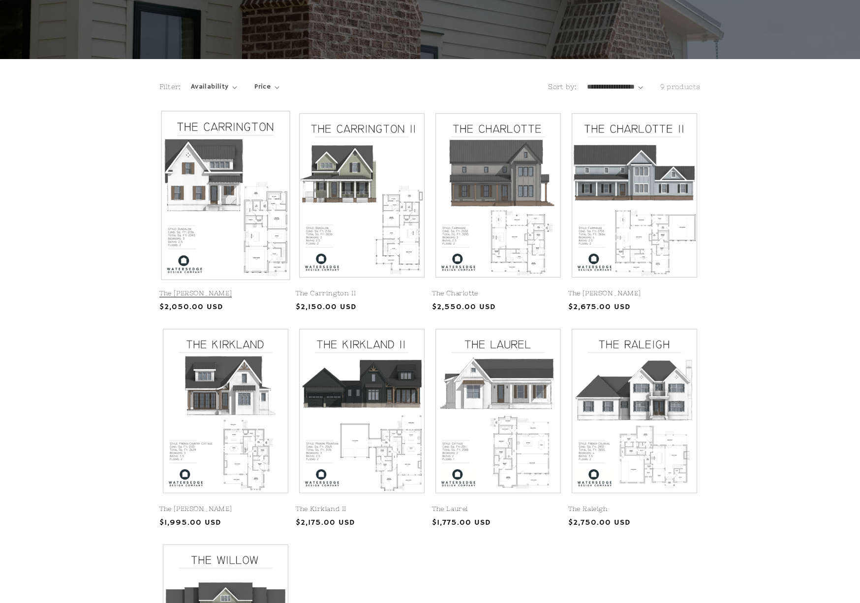
click at [233, 289] on link "The [PERSON_NAME]" at bounding box center [225, 293] width 132 height 8
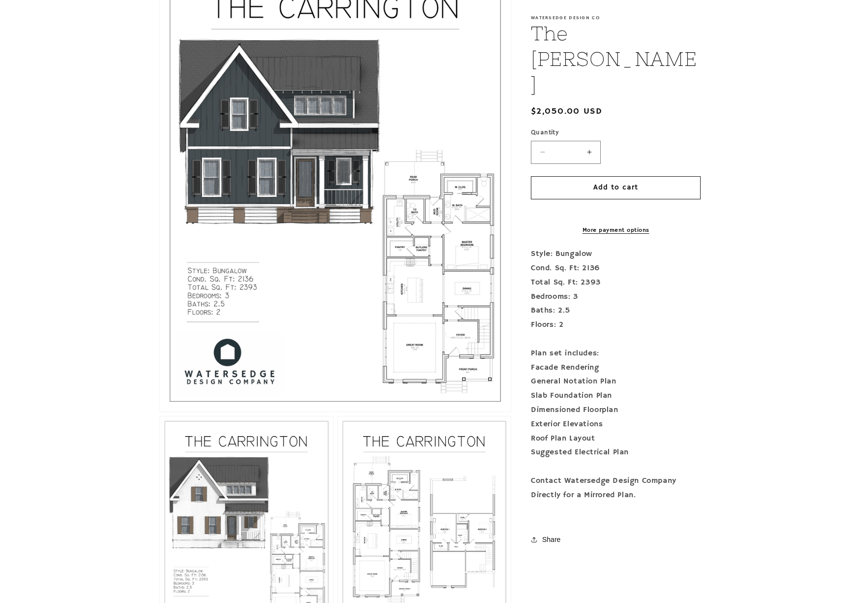
scroll to position [197, 0]
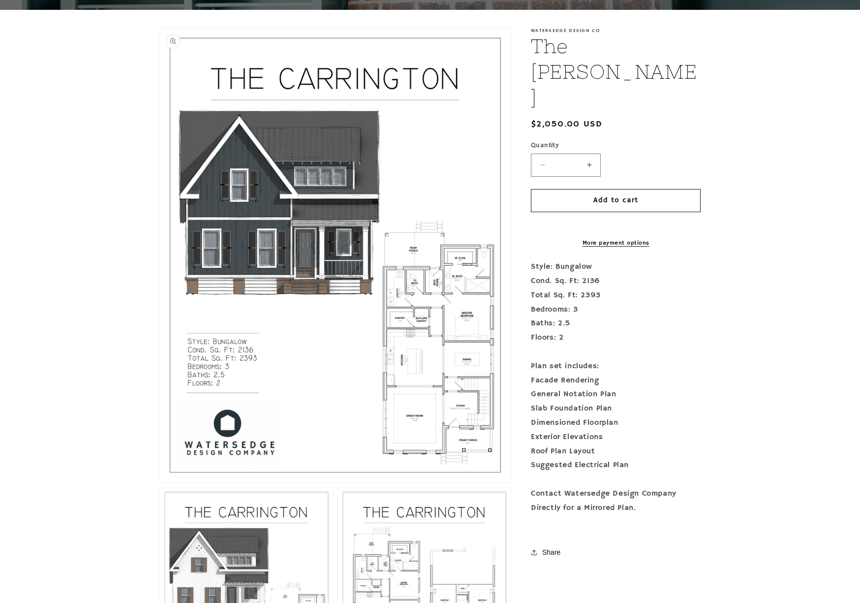
click at [160, 482] on button "Open media 1 in modal" at bounding box center [160, 482] width 0 height 0
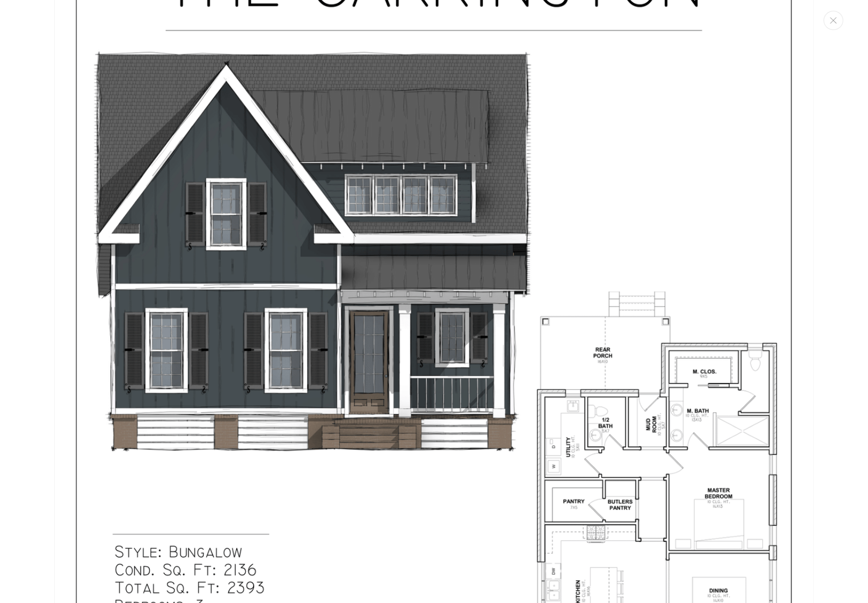
scroll to position [207, 0]
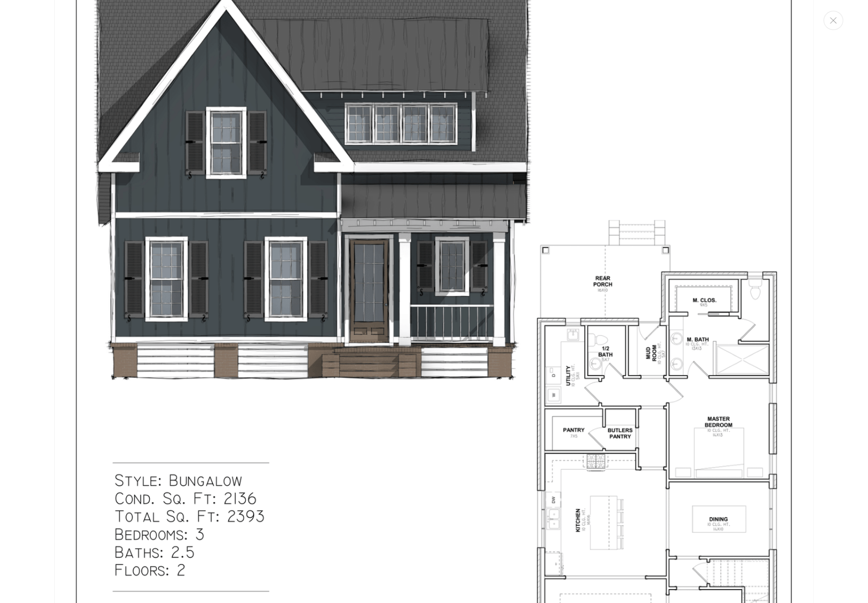
click at [347, 248] on img "Media gallery" at bounding box center [433, 294] width 759 height 982
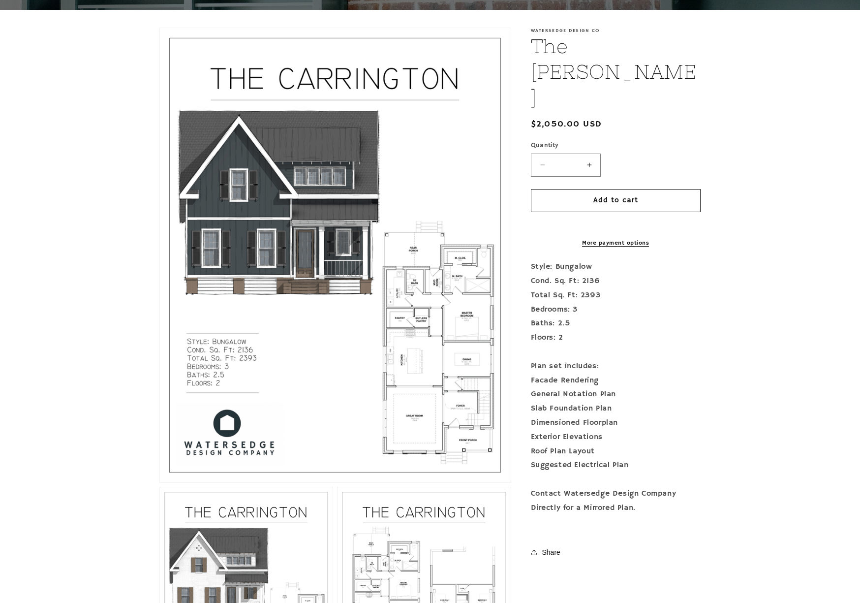
click at [160, 482] on button "Open media 1 in modal" at bounding box center [160, 482] width 0 height 0
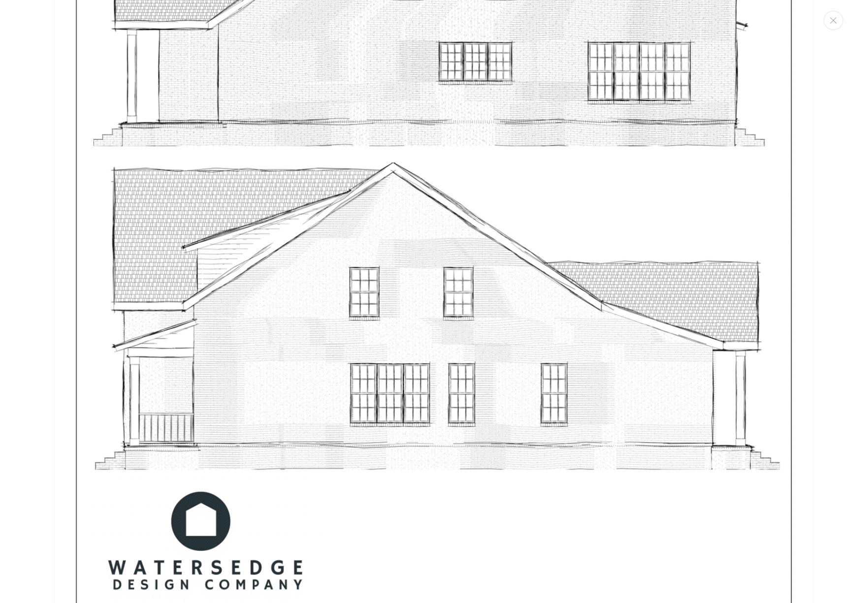
scroll to position [4308, 0]
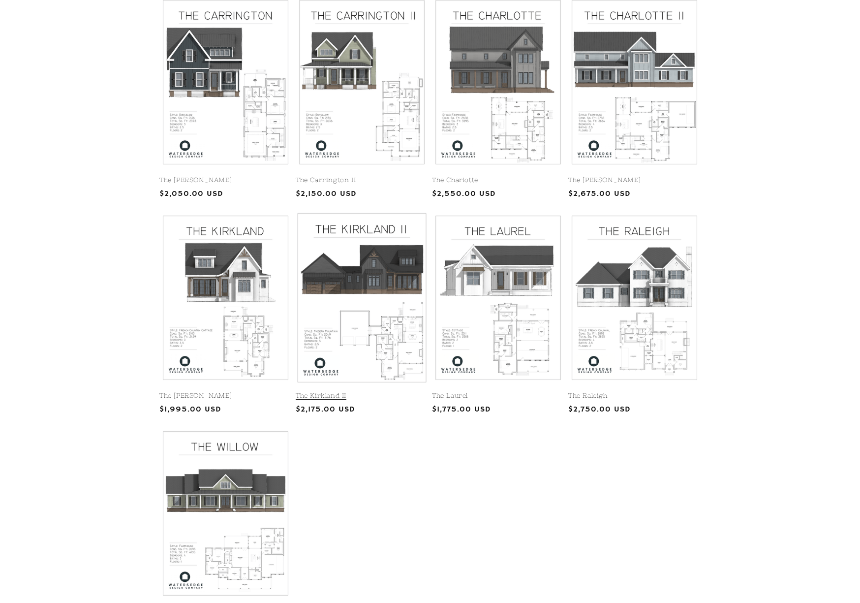
scroll to position [344, 0]
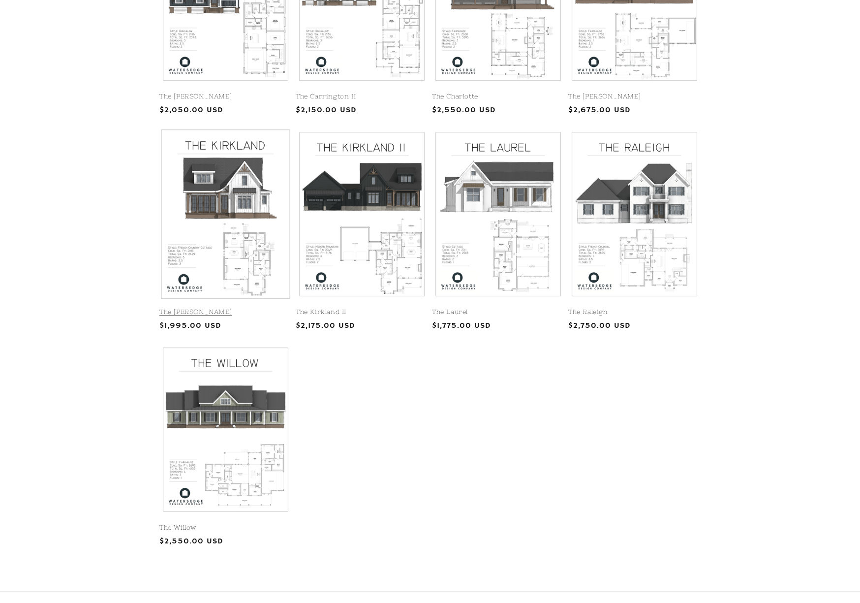
click at [236, 308] on link "The [PERSON_NAME]" at bounding box center [225, 312] width 132 height 8
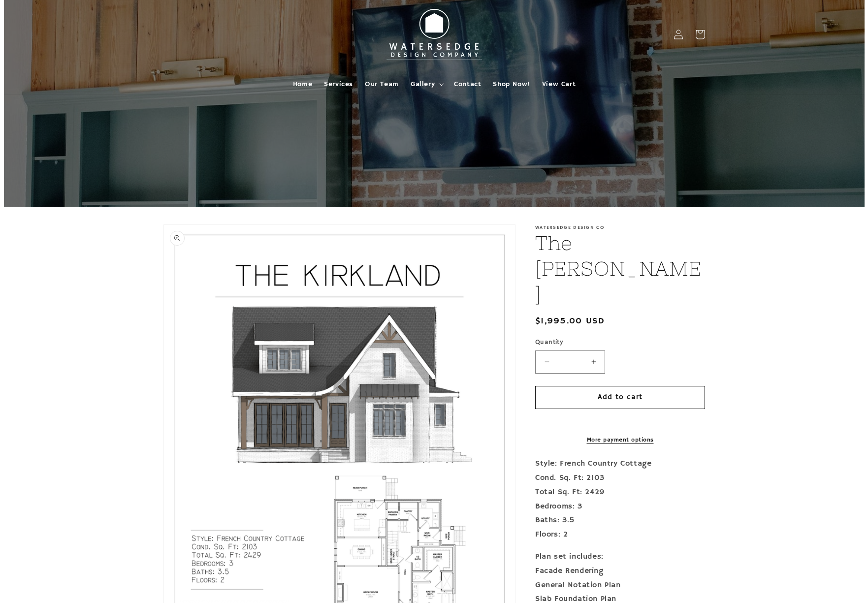
scroll to position [197, 0]
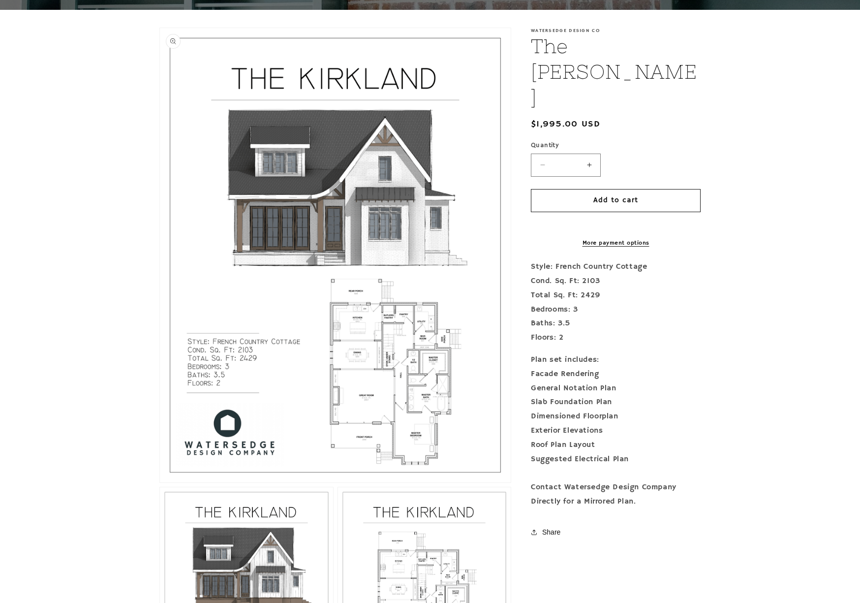
click at [160, 482] on button "Open media 1 in modal" at bounding box center [160, 482] width 0 height 0
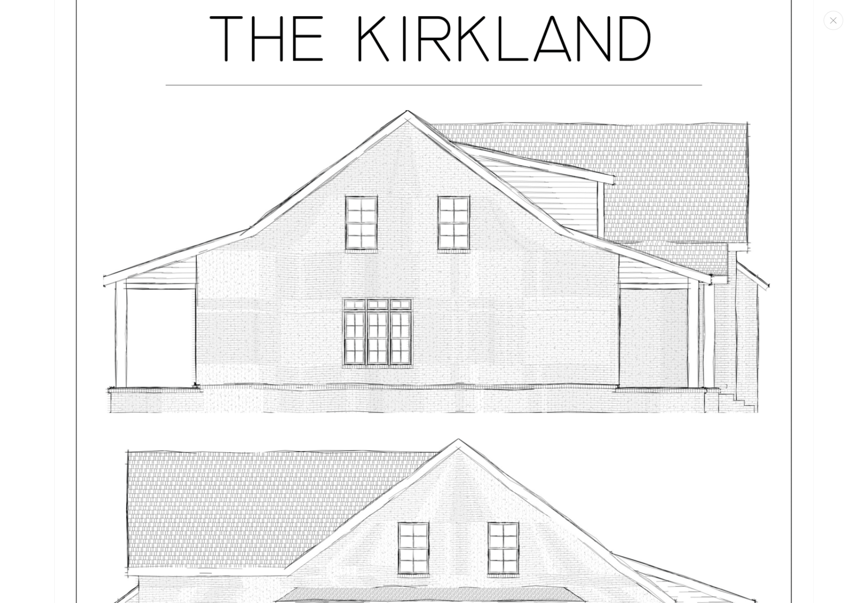
scroll to position [5288, 0]
